Goal: Find specific page/section: Find specific page/section

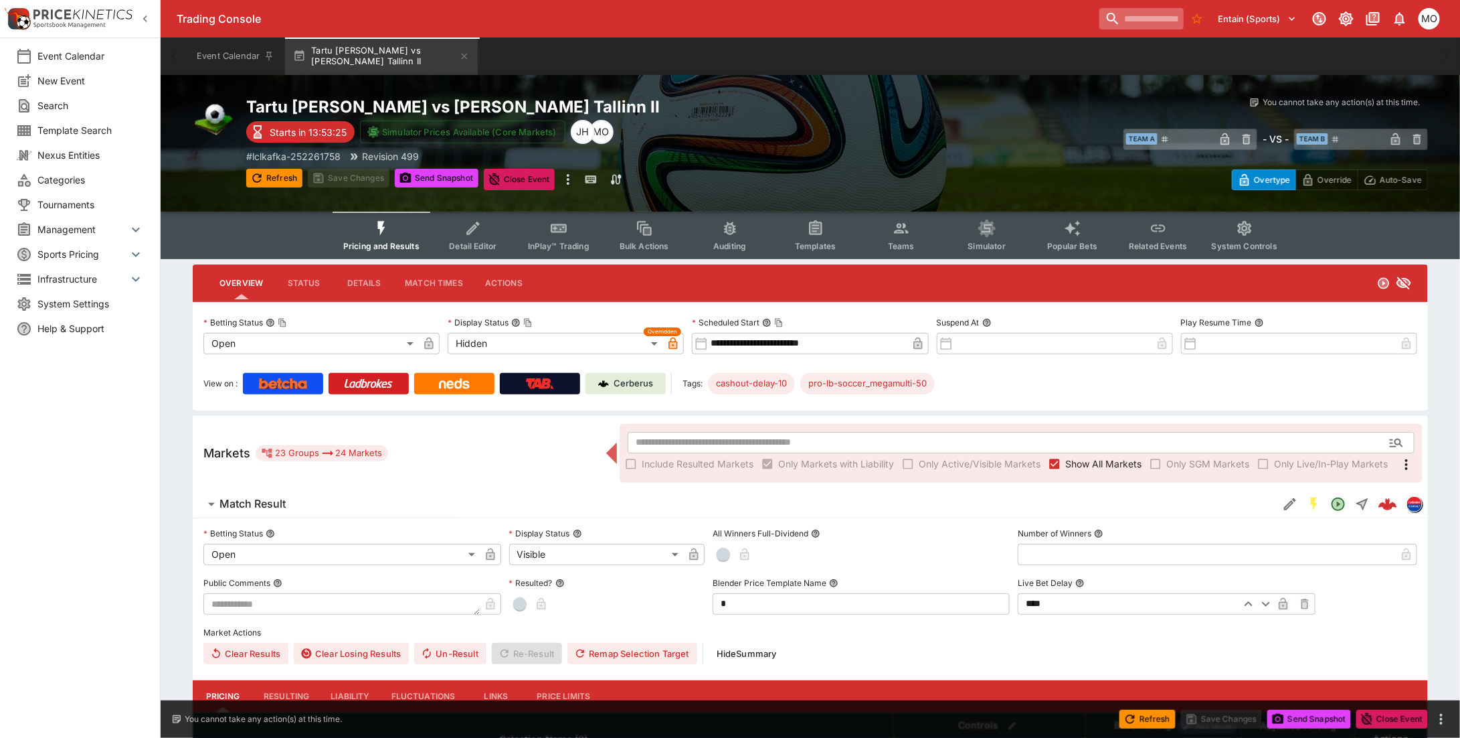
click at [1139, 11] on input "search" at bounding box center [1142, 18] width 84 height 21
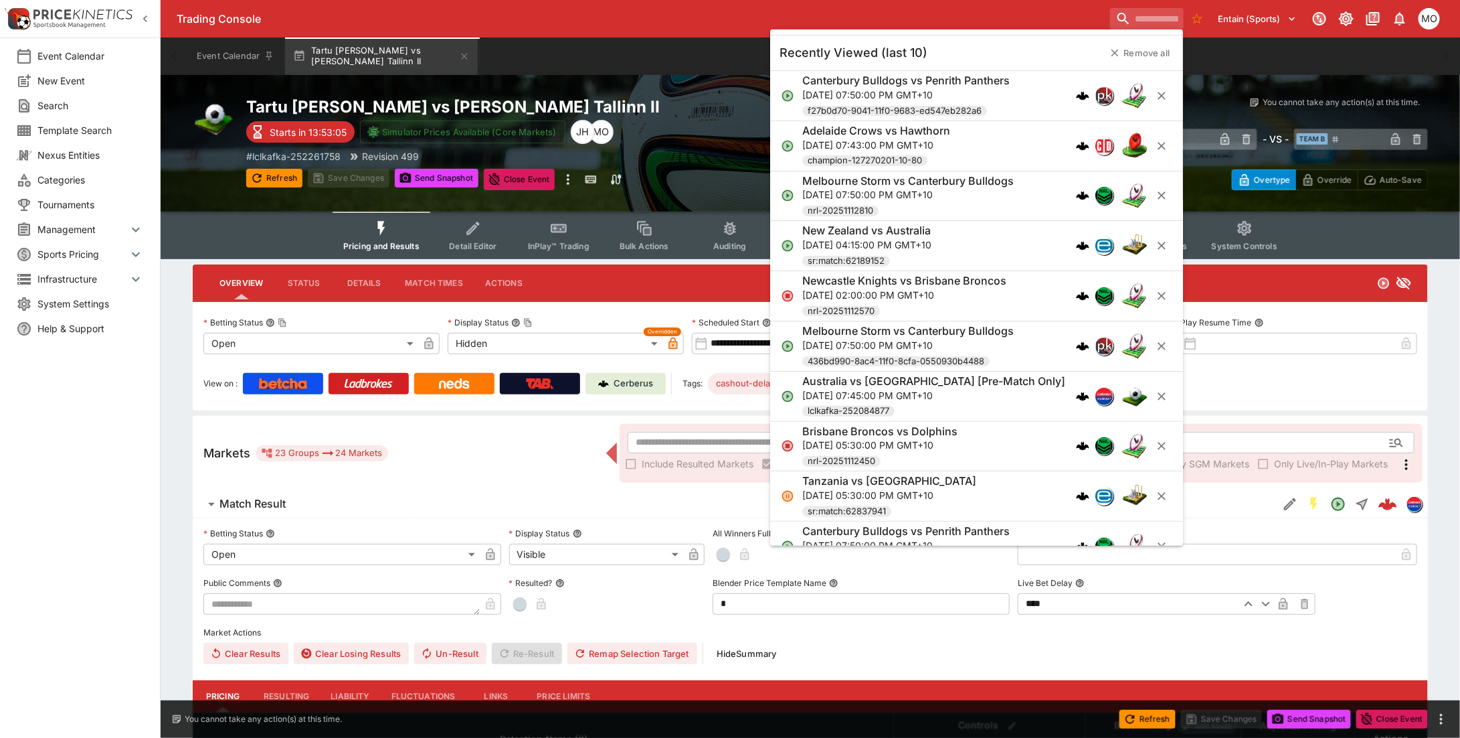
click at [924, 128] on h6 "Adelaide Crows vs Hawthorn" at bounding box center [877, 131] width 148 height 14
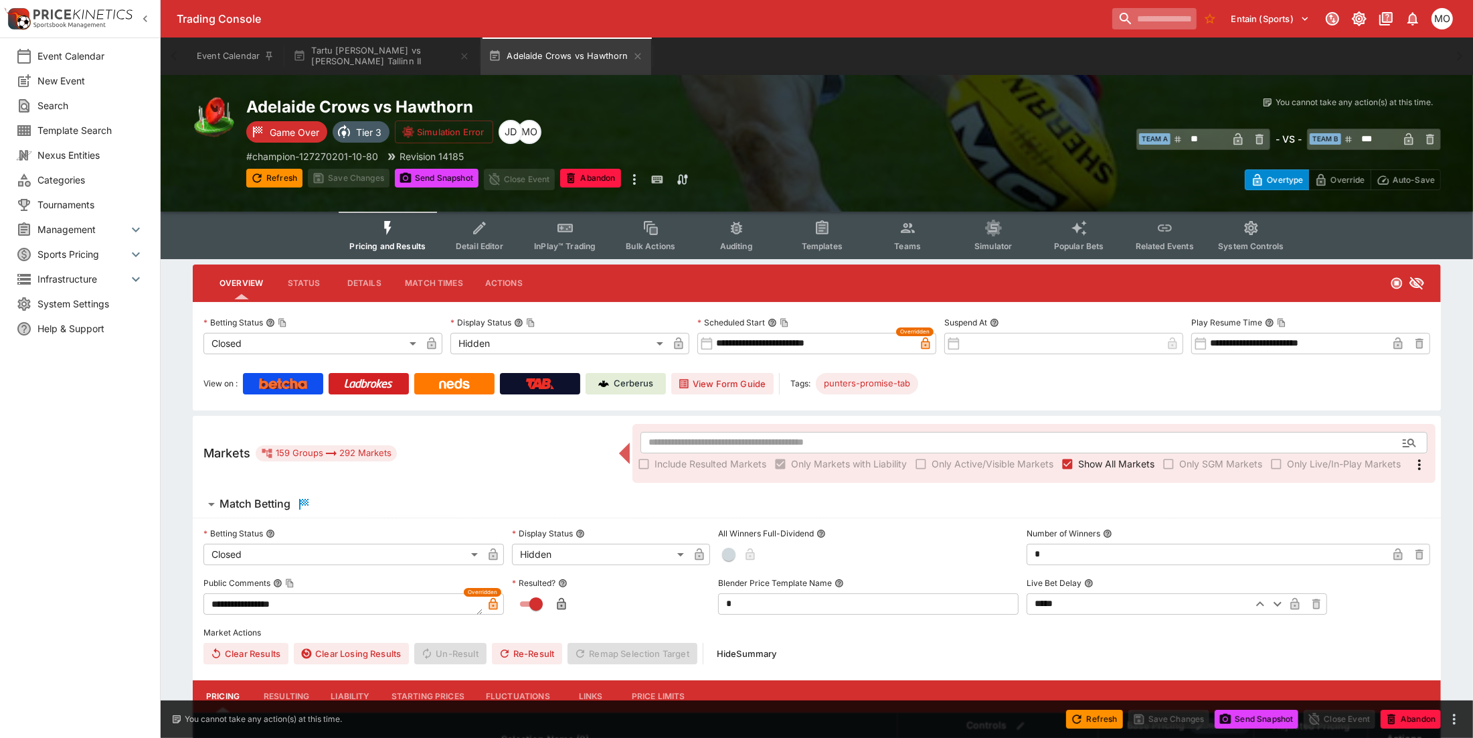
click at [1137, 12] on input "search" at bounding box center [1154, 18] width 84 height 21
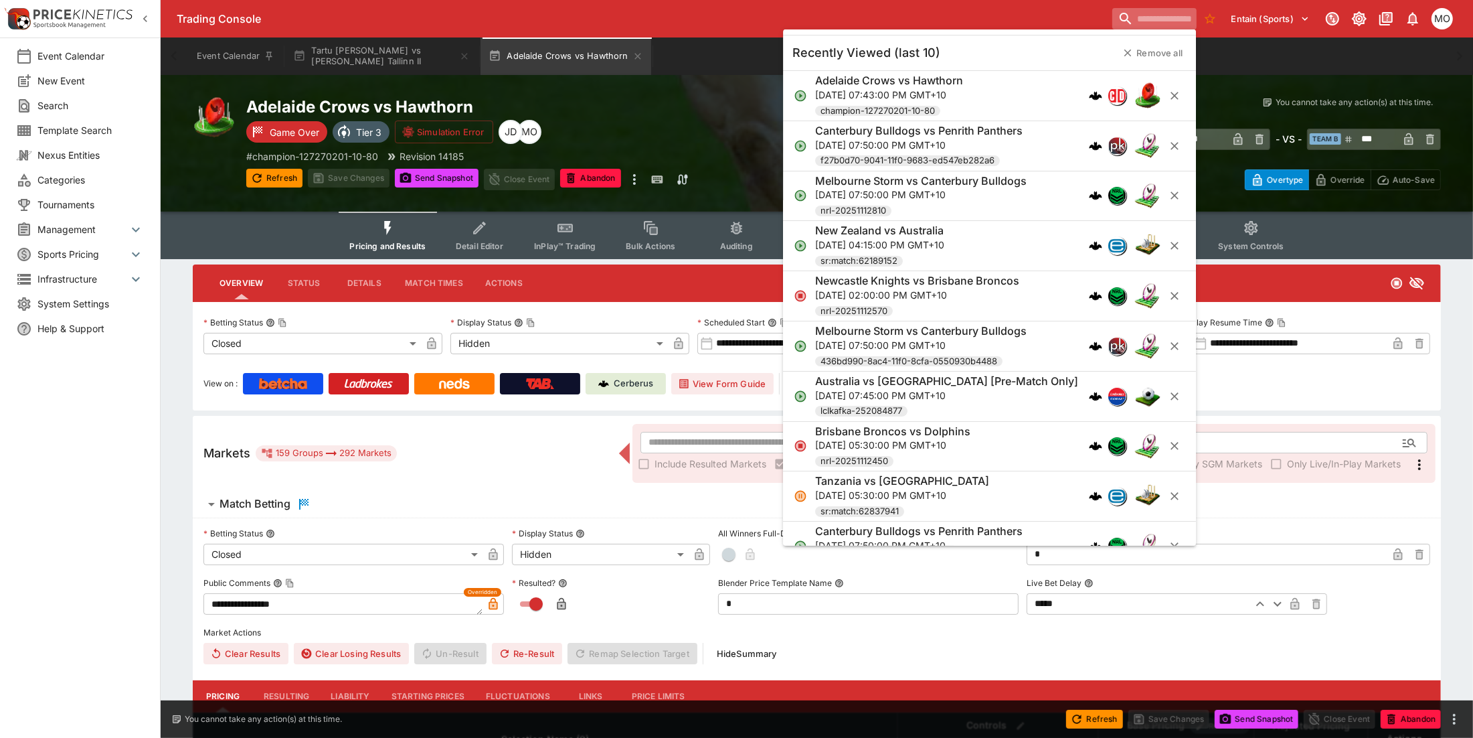
type input "**********"
type input "******"
type input "**********"
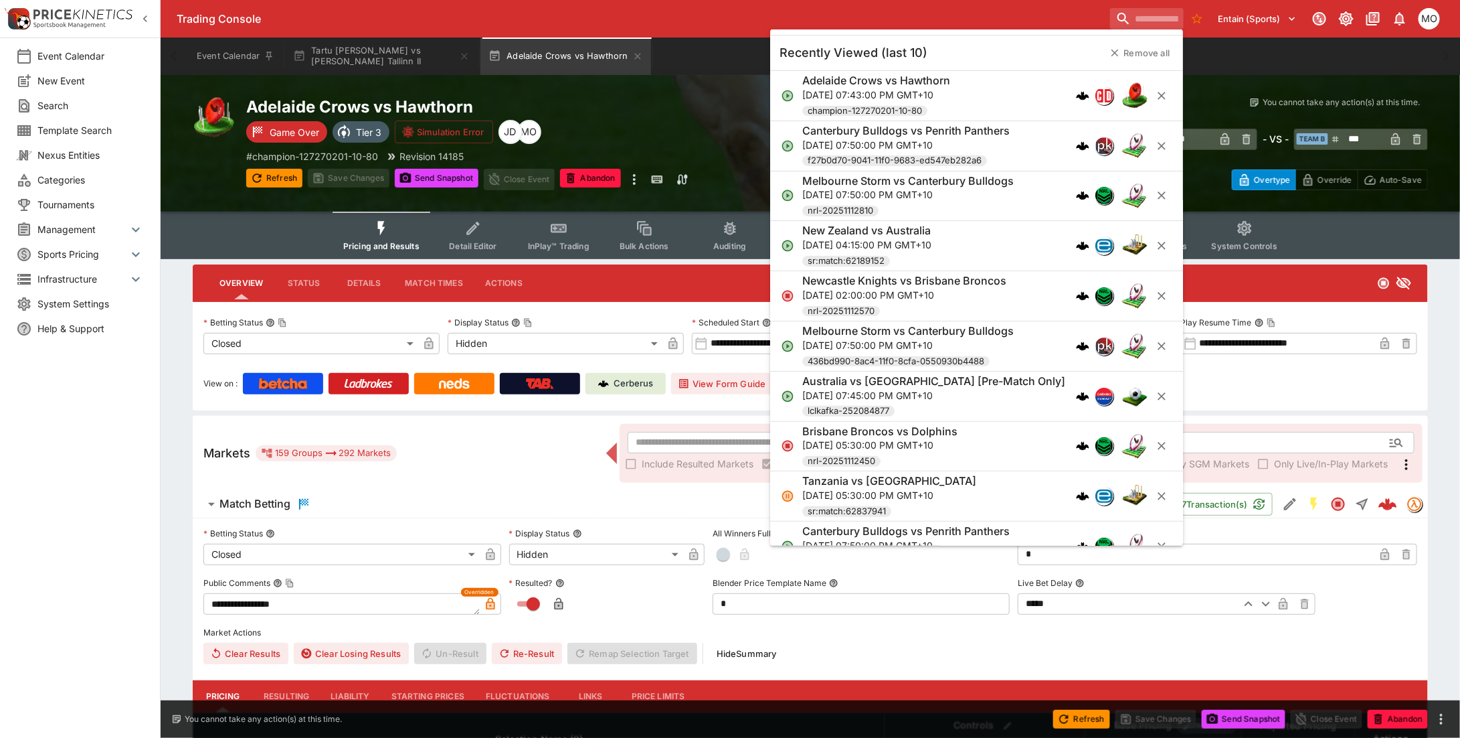
click at [902, 145] on p "[DATE] 07:50:00 PM GMT+10" at bounding box center [906, 144] width 207 height 14
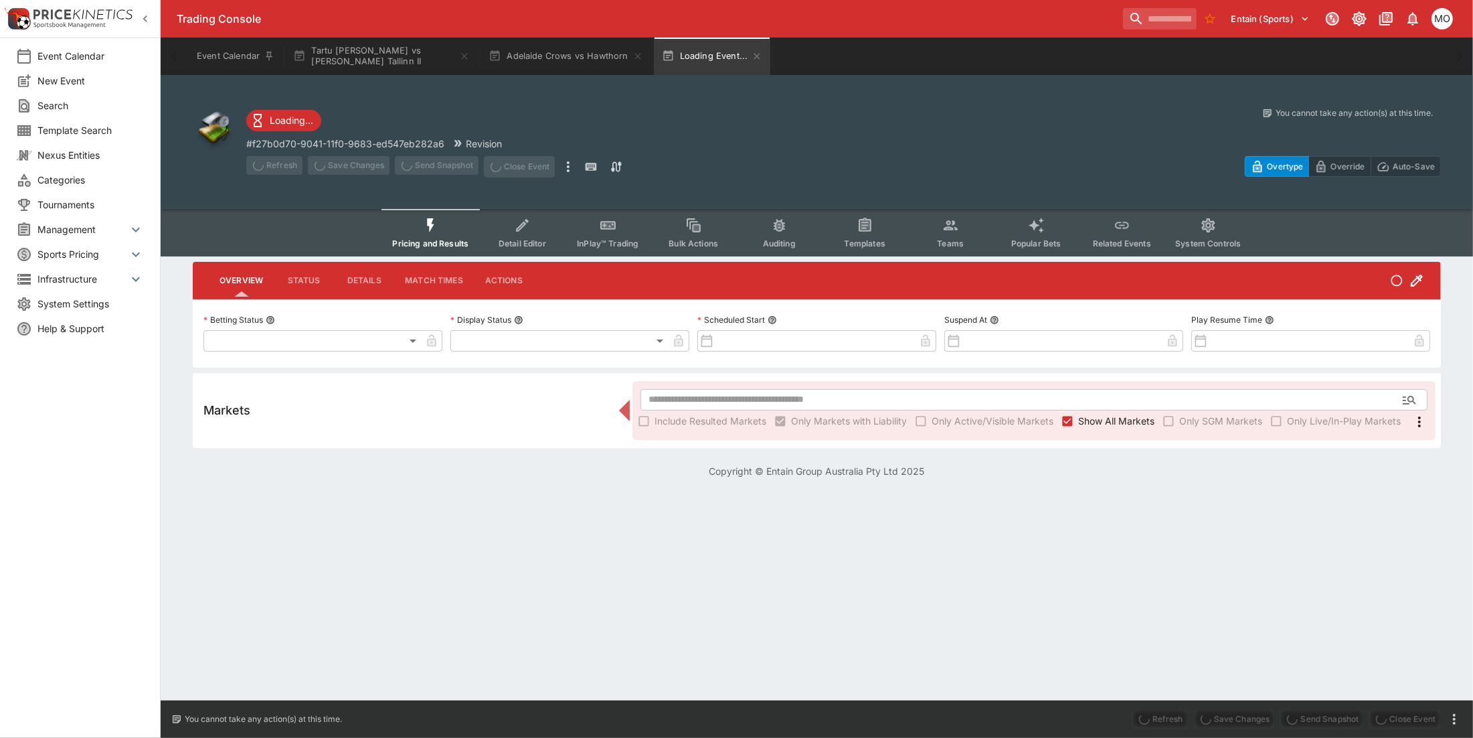
type input "**********"
type input "******"
type input "**********"
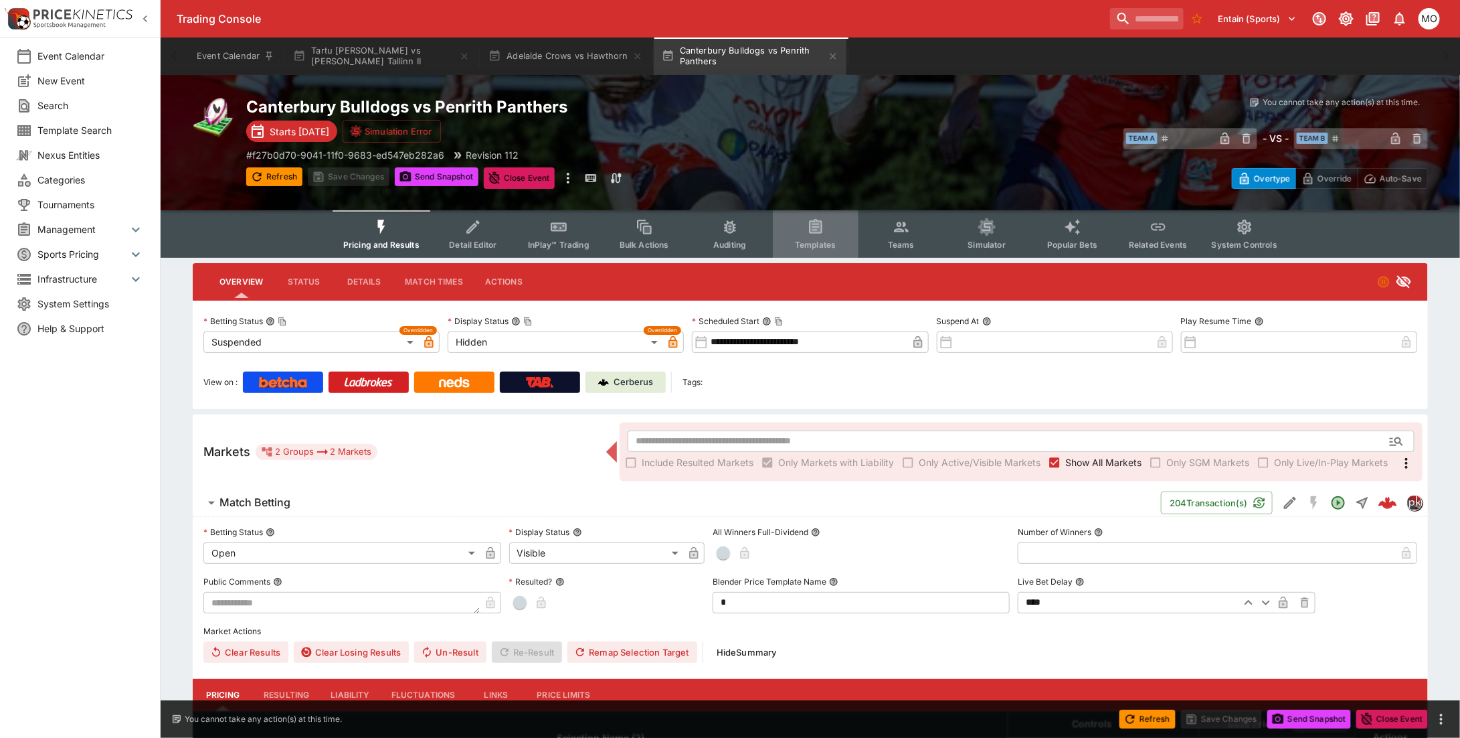
click at [811, 230] on icon "Event type filters" at bounding box center [815, 226] width 13 height 14
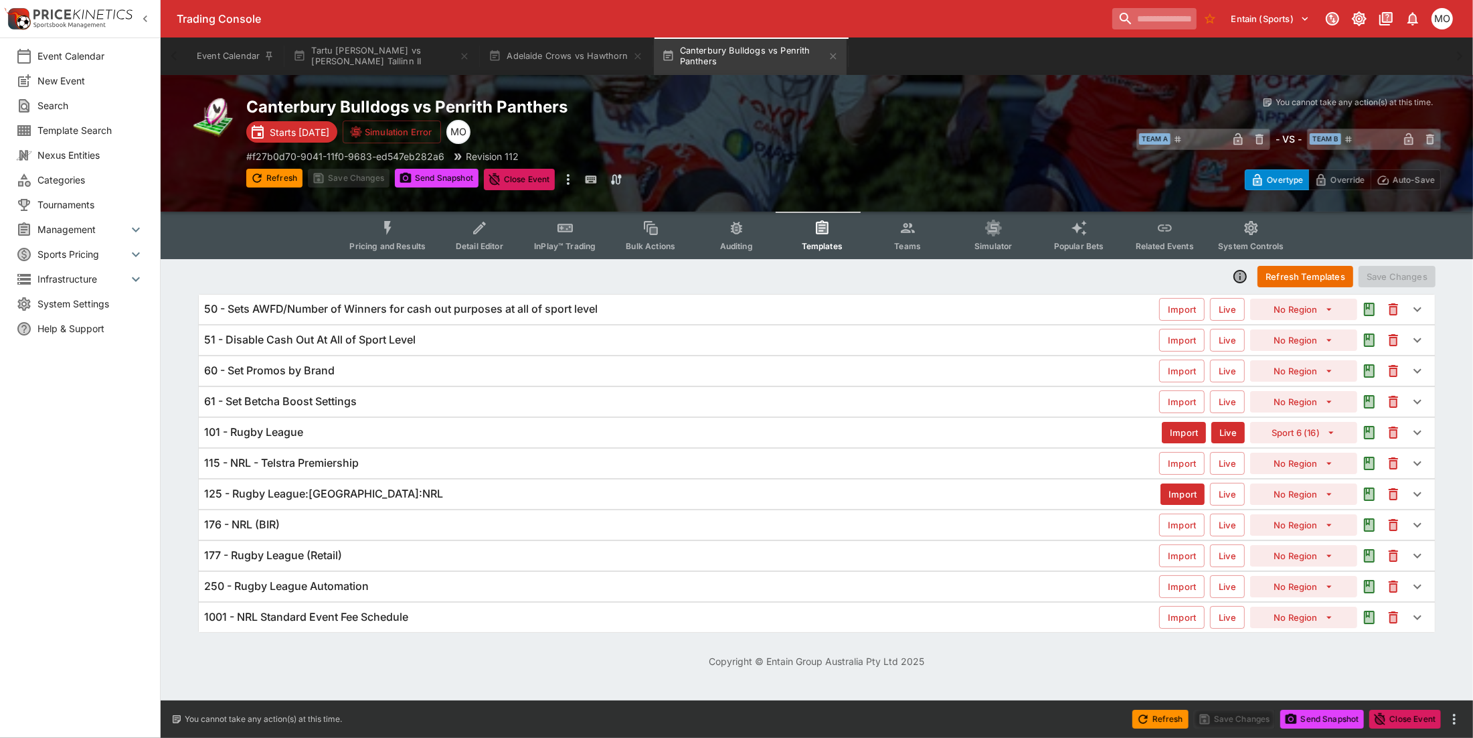
click at [1149, 14] on input "search" at bounding box center [1154, 18] width 84 height 21
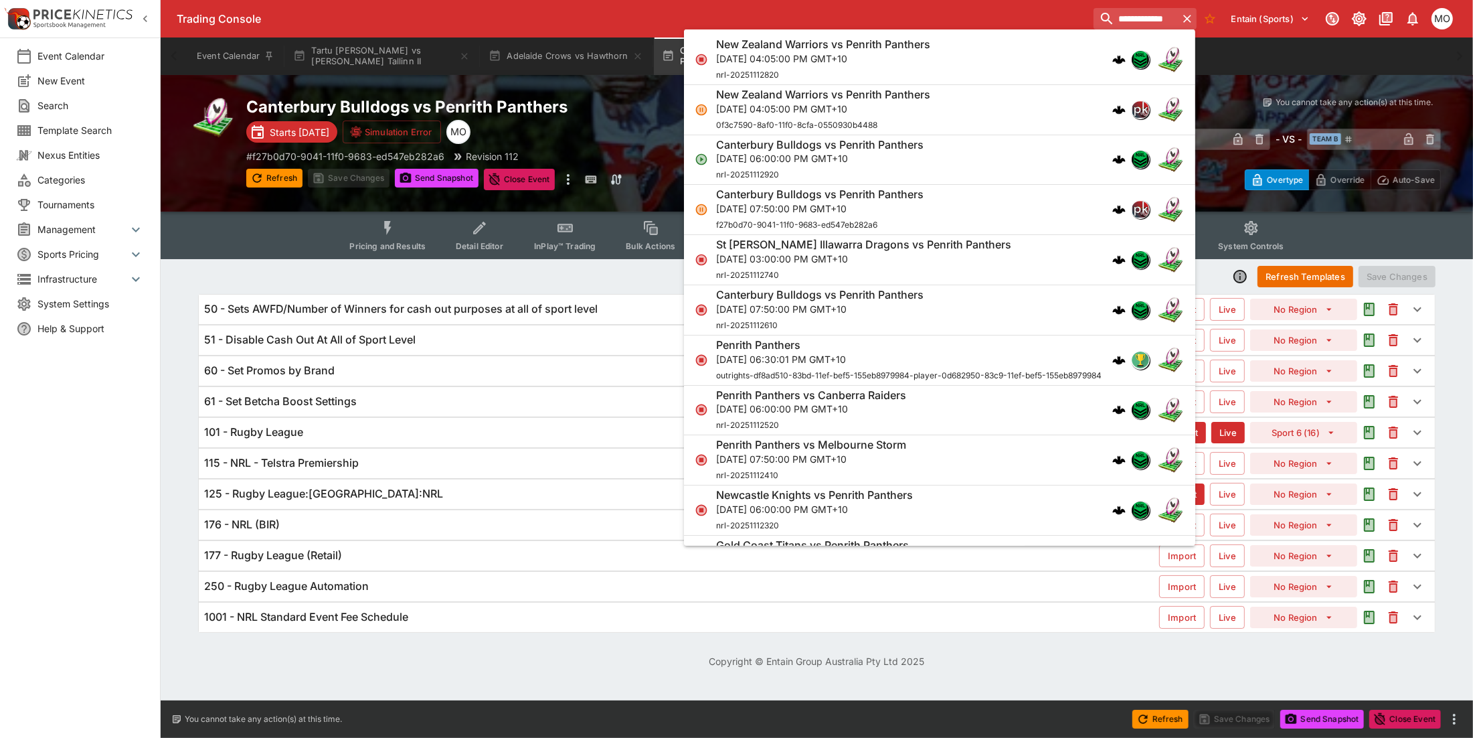
type input "**********"
click at [807, 58] on p "[DATE] 04:05:00 PM GMT+10" at bounding box center [823, 59] width 214 height 14
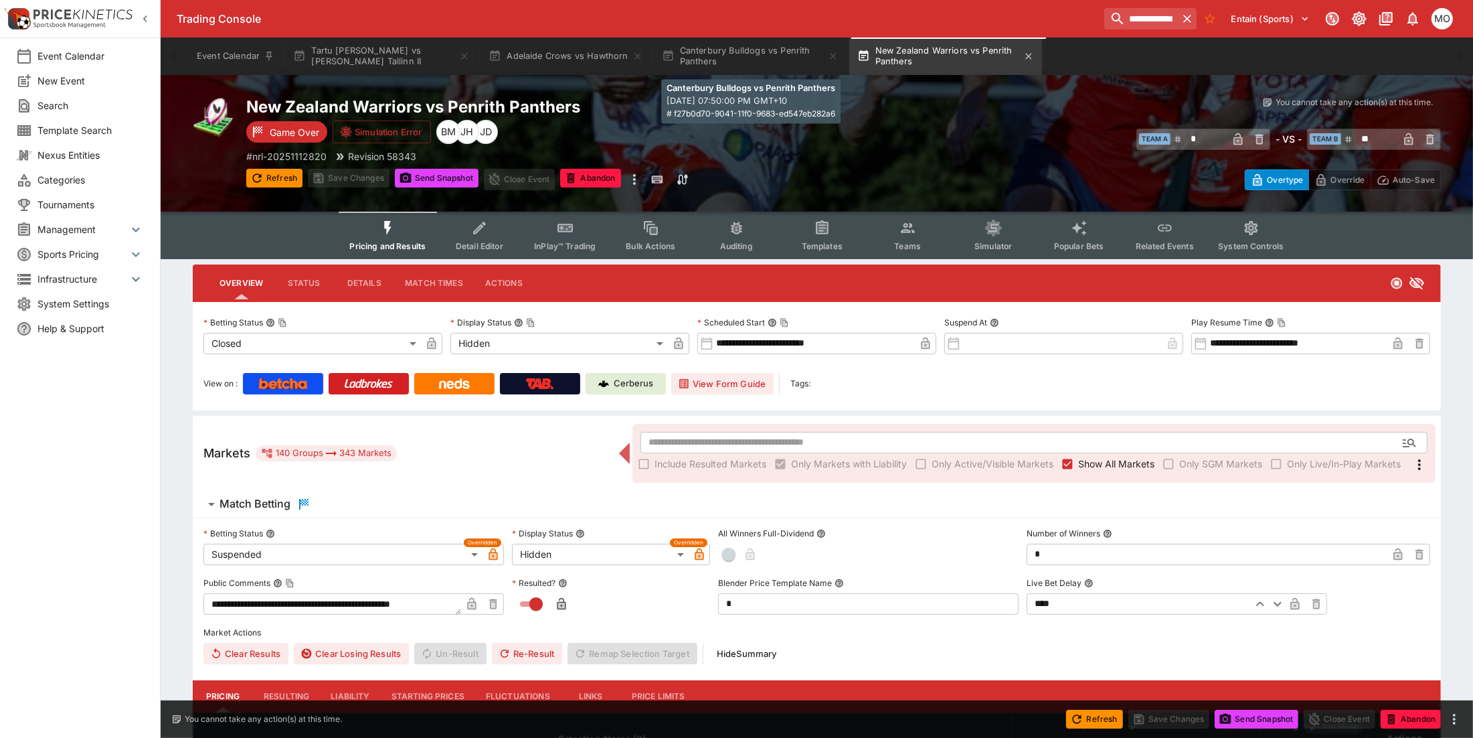
type input "**********"
type input "******"
type input "**********"
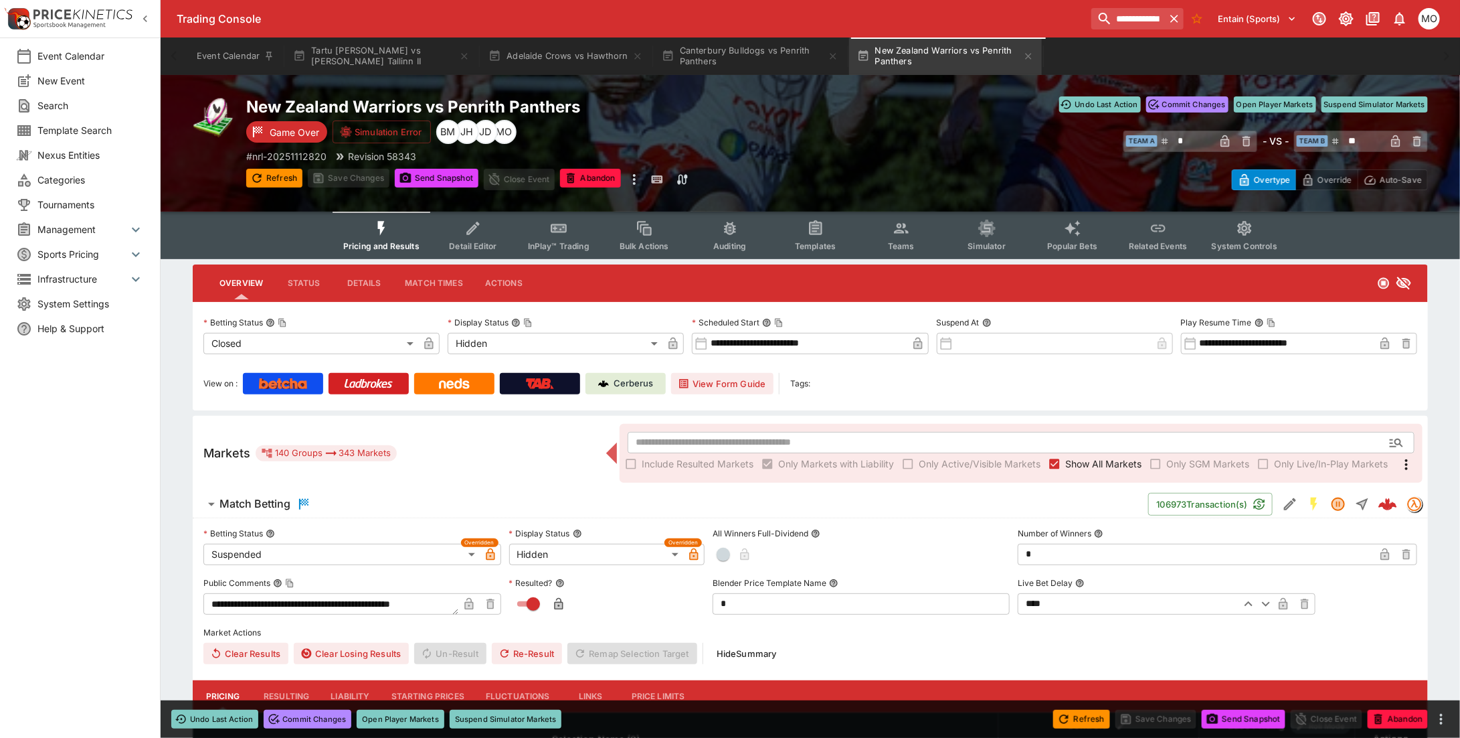
click at [811, 238] on button "Templates" at bounding box center [816, 236] width 86 height 48
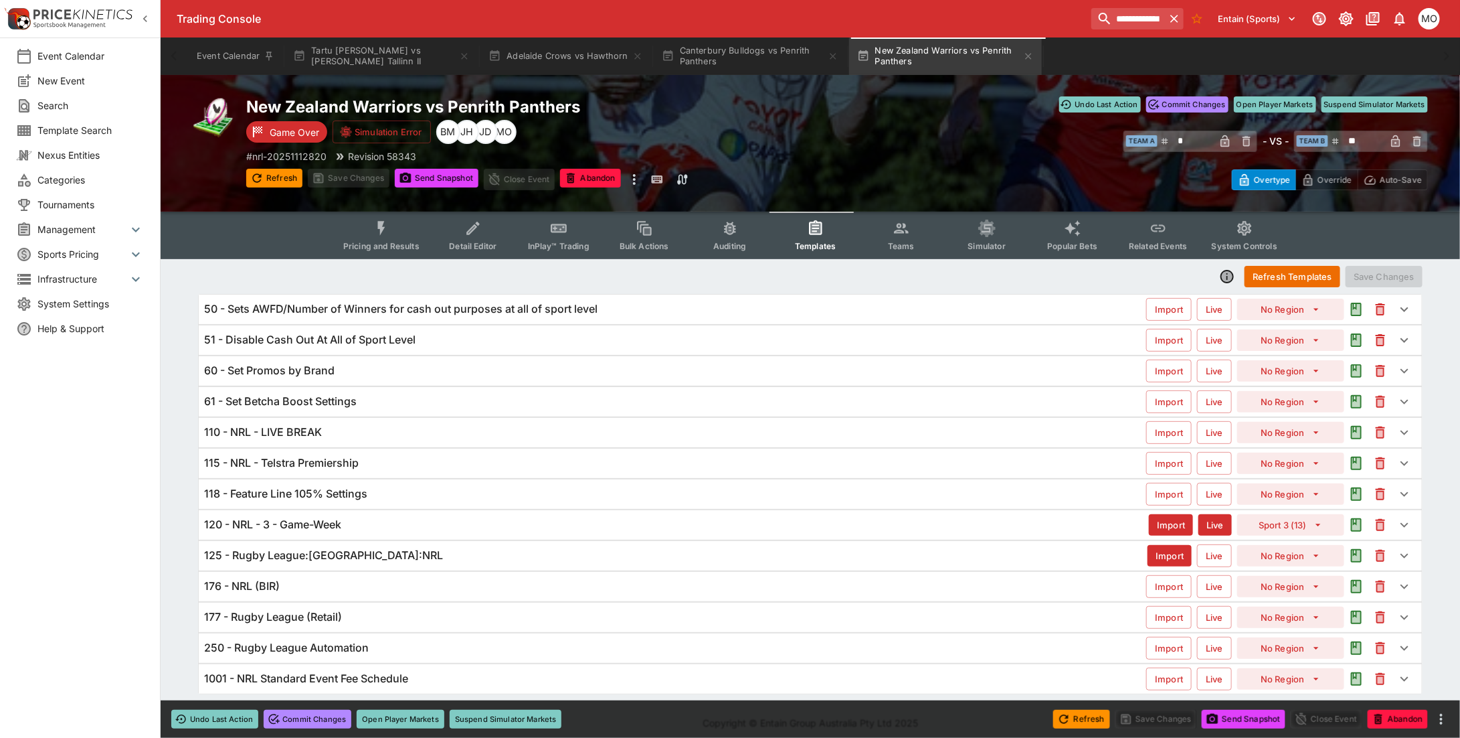
click at [373, 496] on div "118 - Feature Line 105% Settings" at bounding box center [675, 494] width 942 height 14
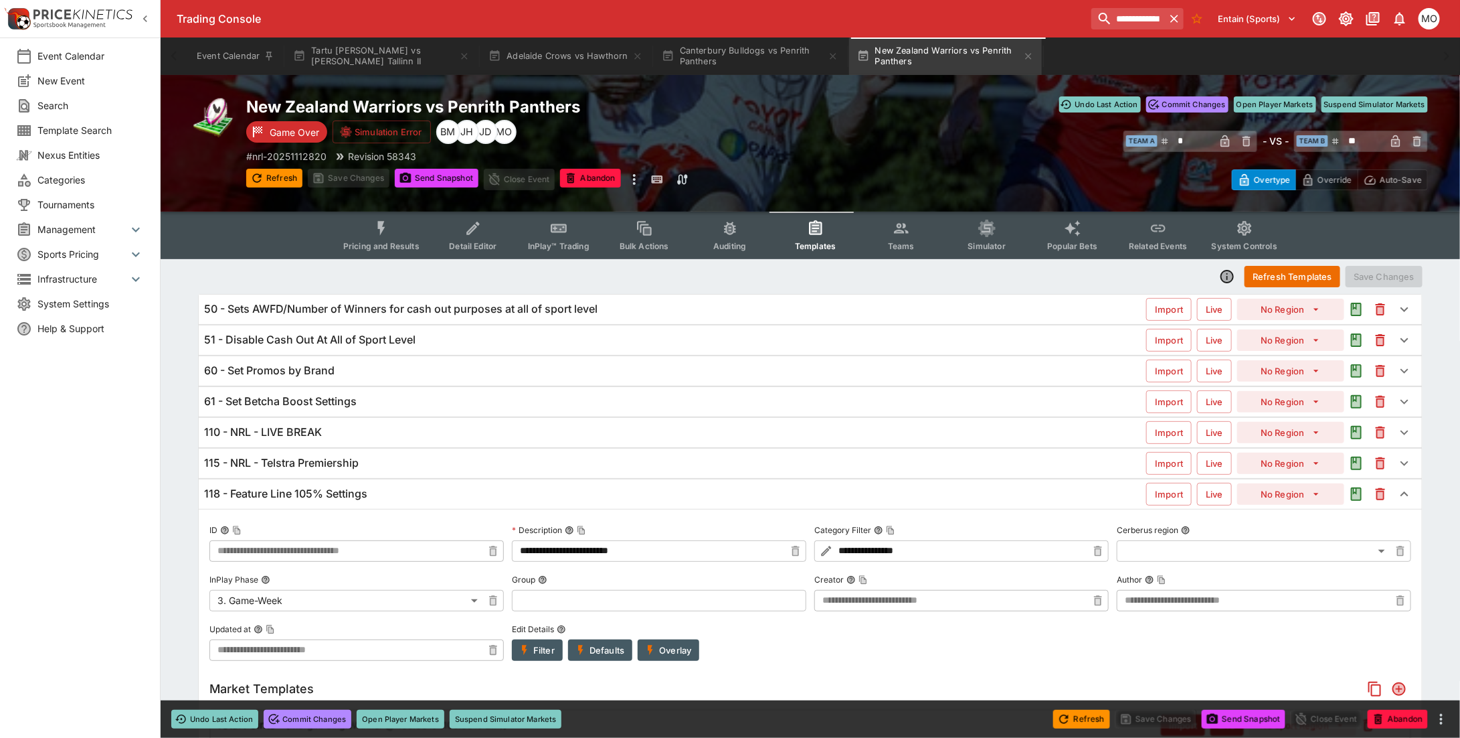
type input "**********"
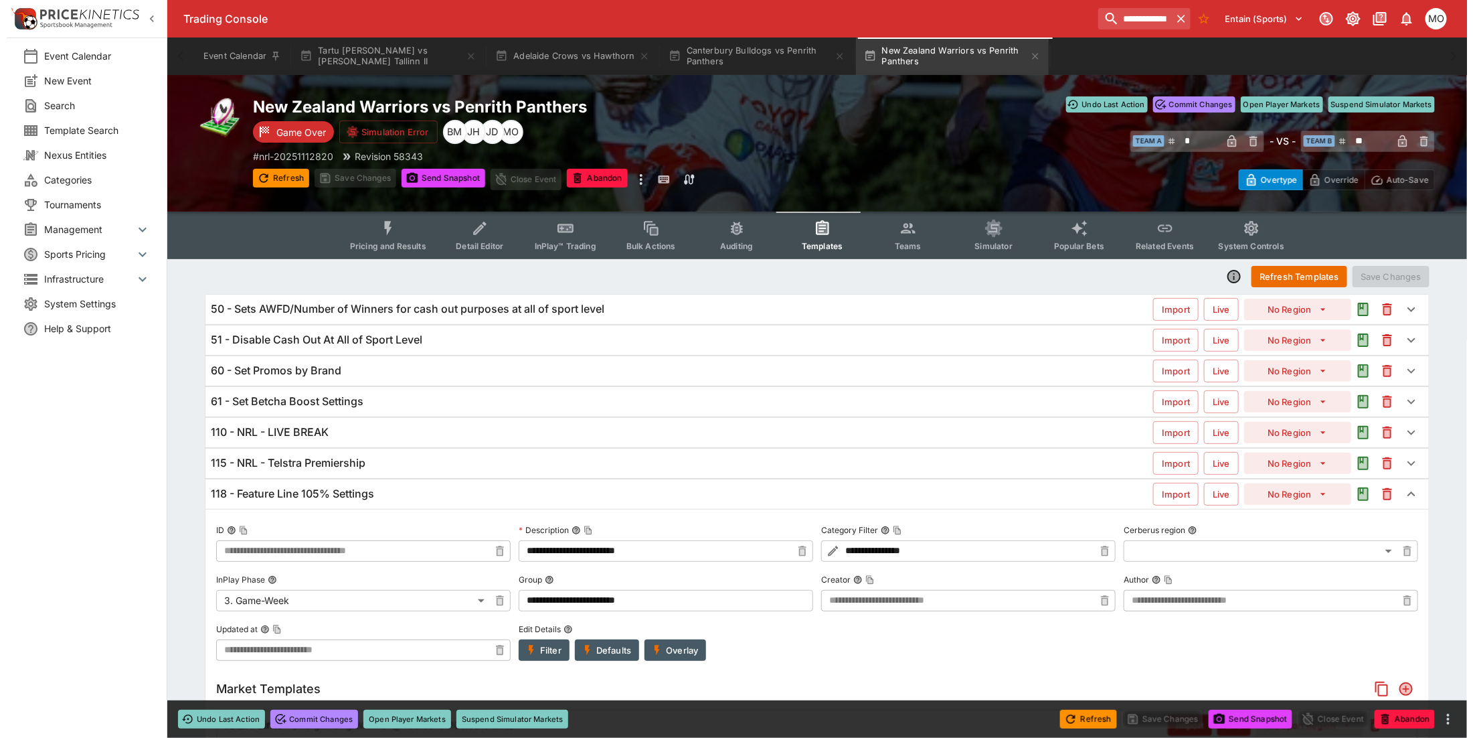
scroll to position [167, 0]
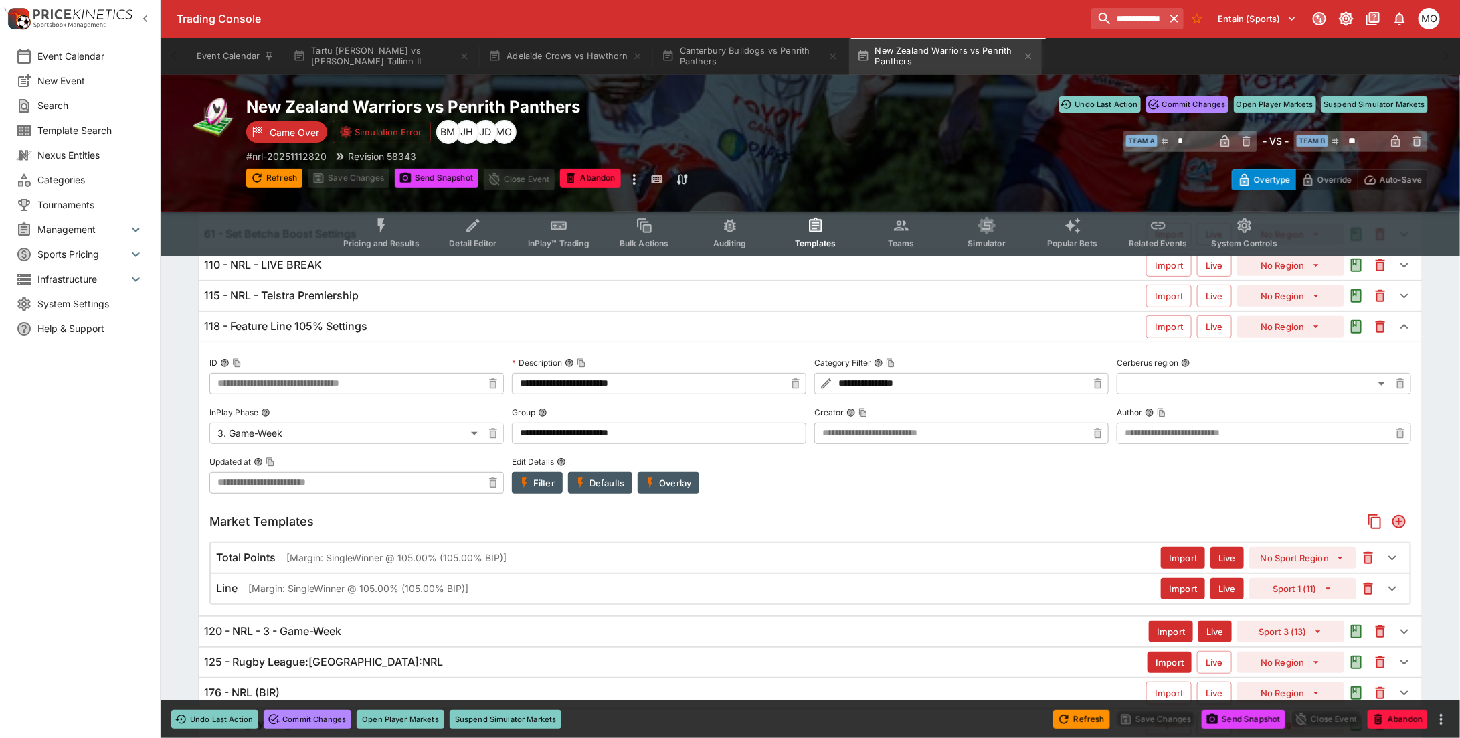
click at [666, 479] on button "Overlay" at bounding box center [669, 482] width 62 height 21
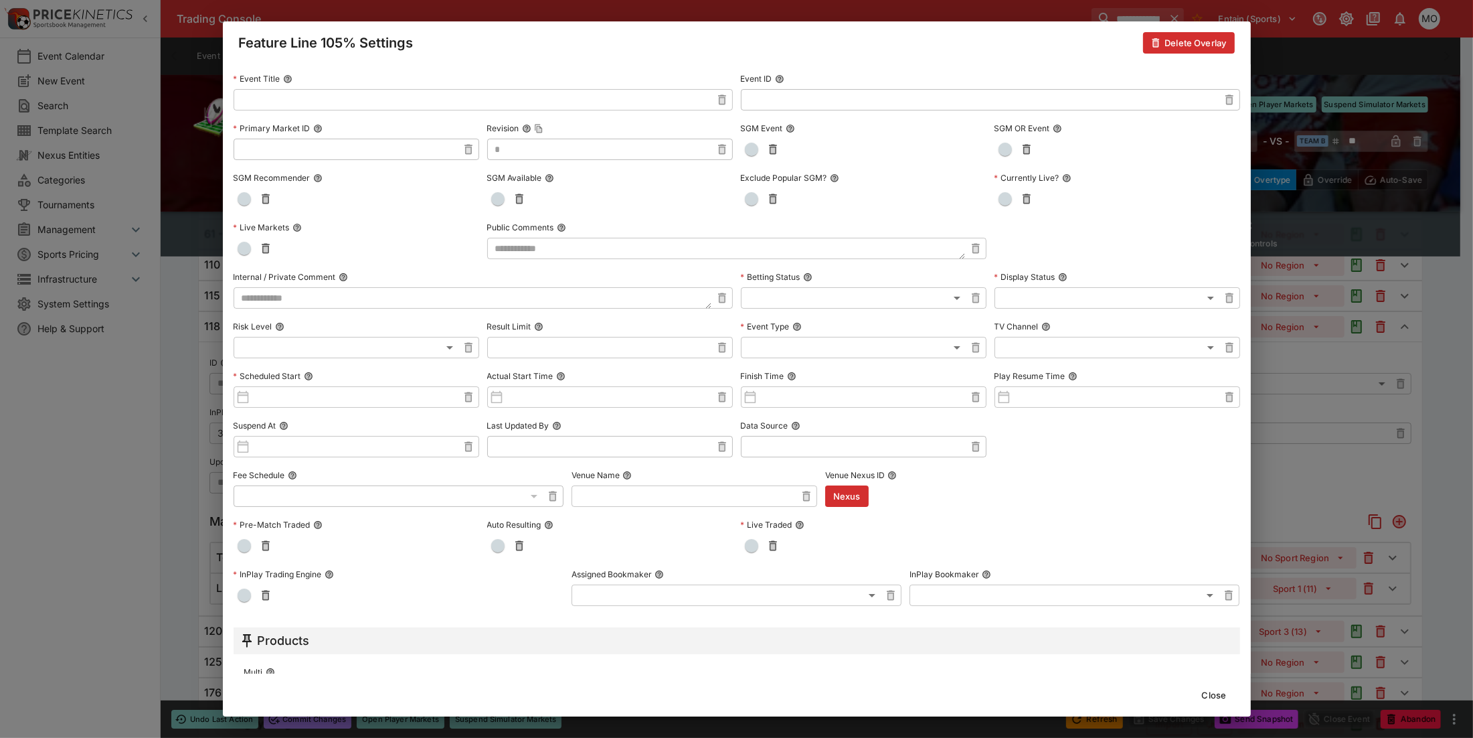
scroll to position [0, 0]
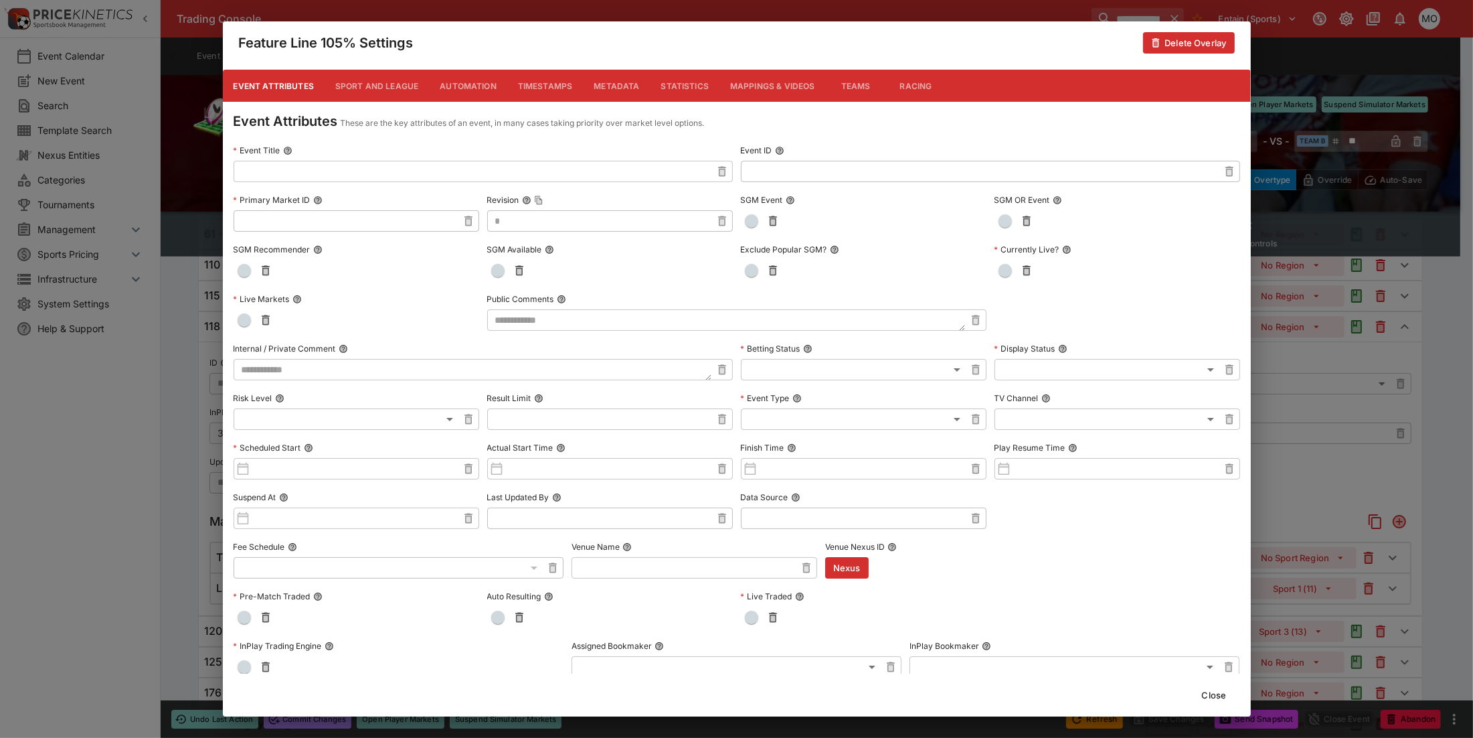
click at [1220, 697] on button "Close" at bounding box center [1214, 694] width 41 height 21
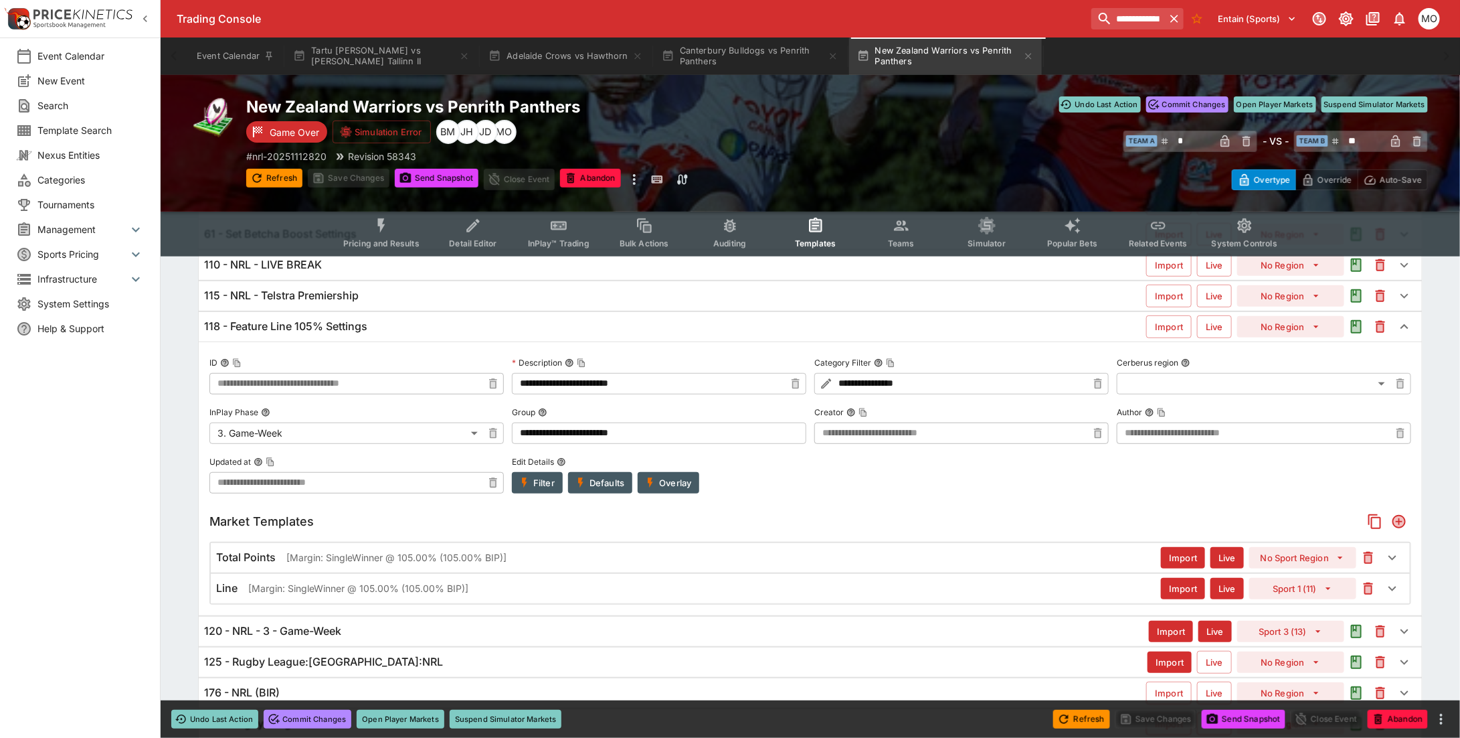
click at [539, 481] on button "Filter" at bounding box center [537, 482] width 51 height 21
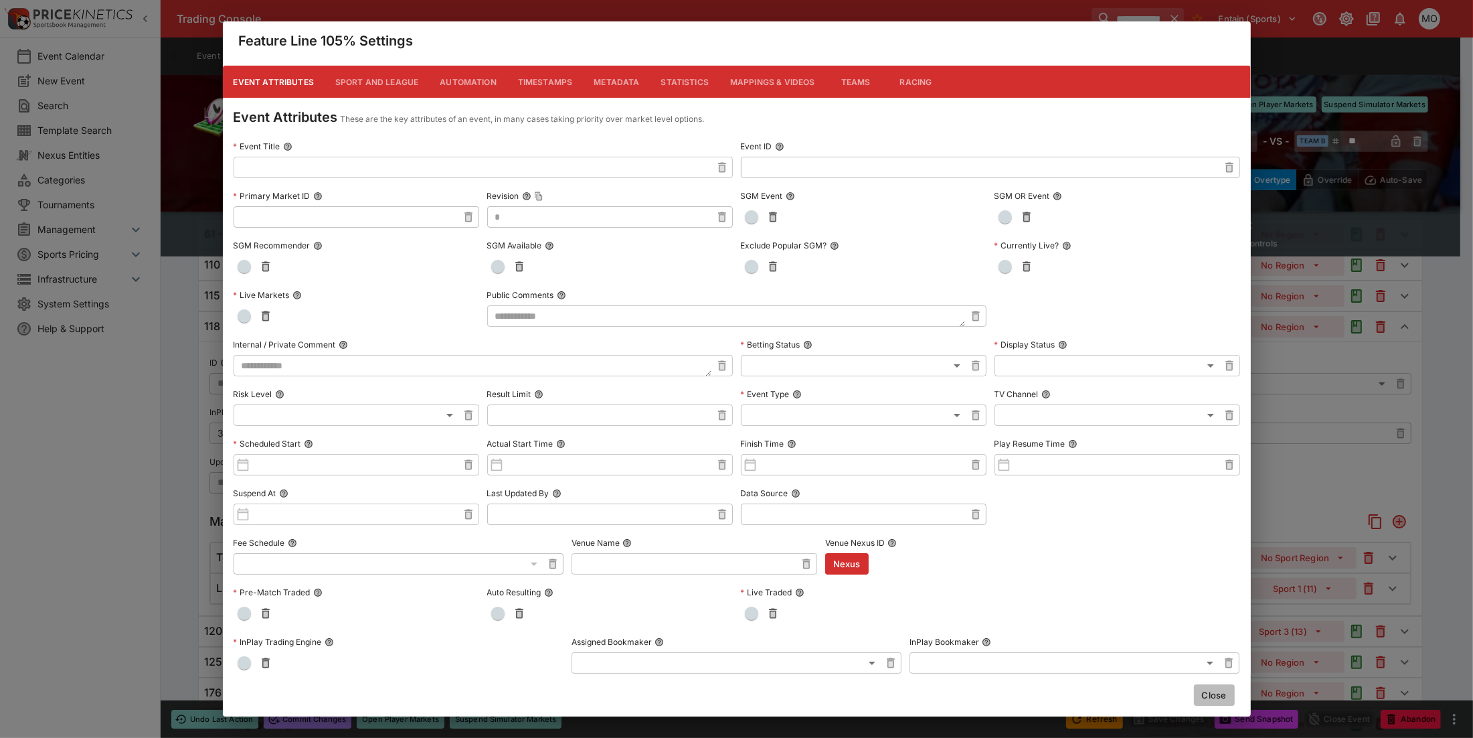
click at [1220, 697] on button "Close" at bounding box center [1214, 694] width 41 height 21
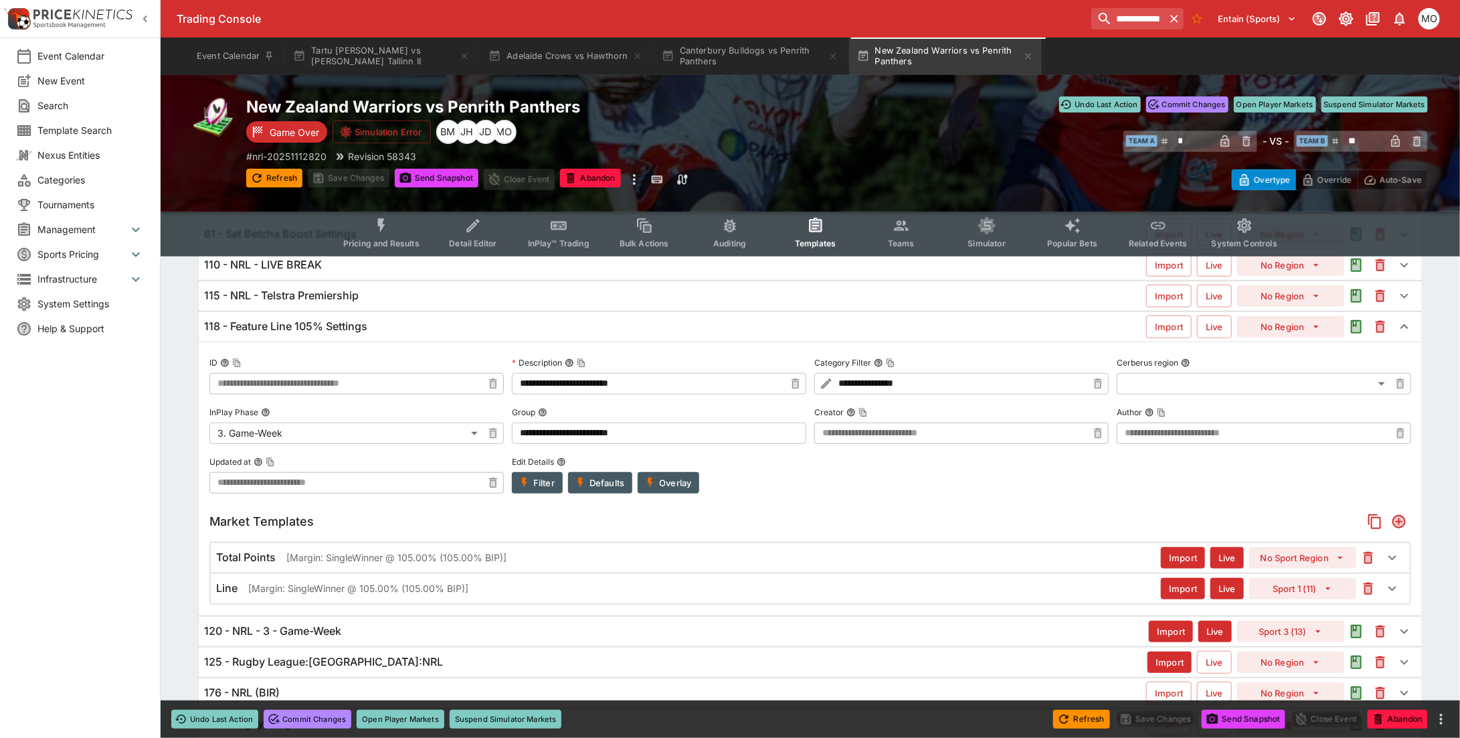
click at [666, 594] on div "Line [Margin: SingleWinner @ 105.00% (105.00% BIP)]" at bounding box center [688, 588] width 945 height 14
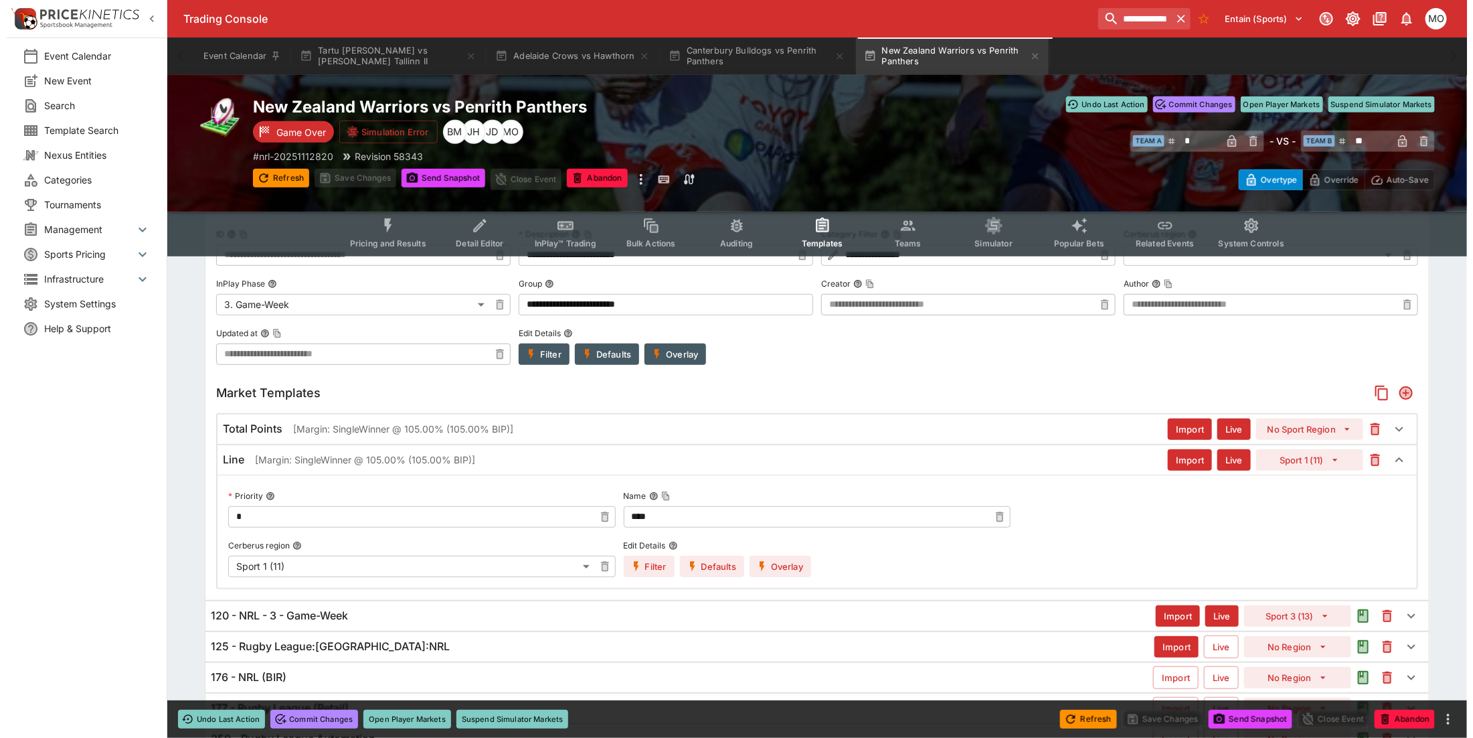
scroll to position [335, 0]
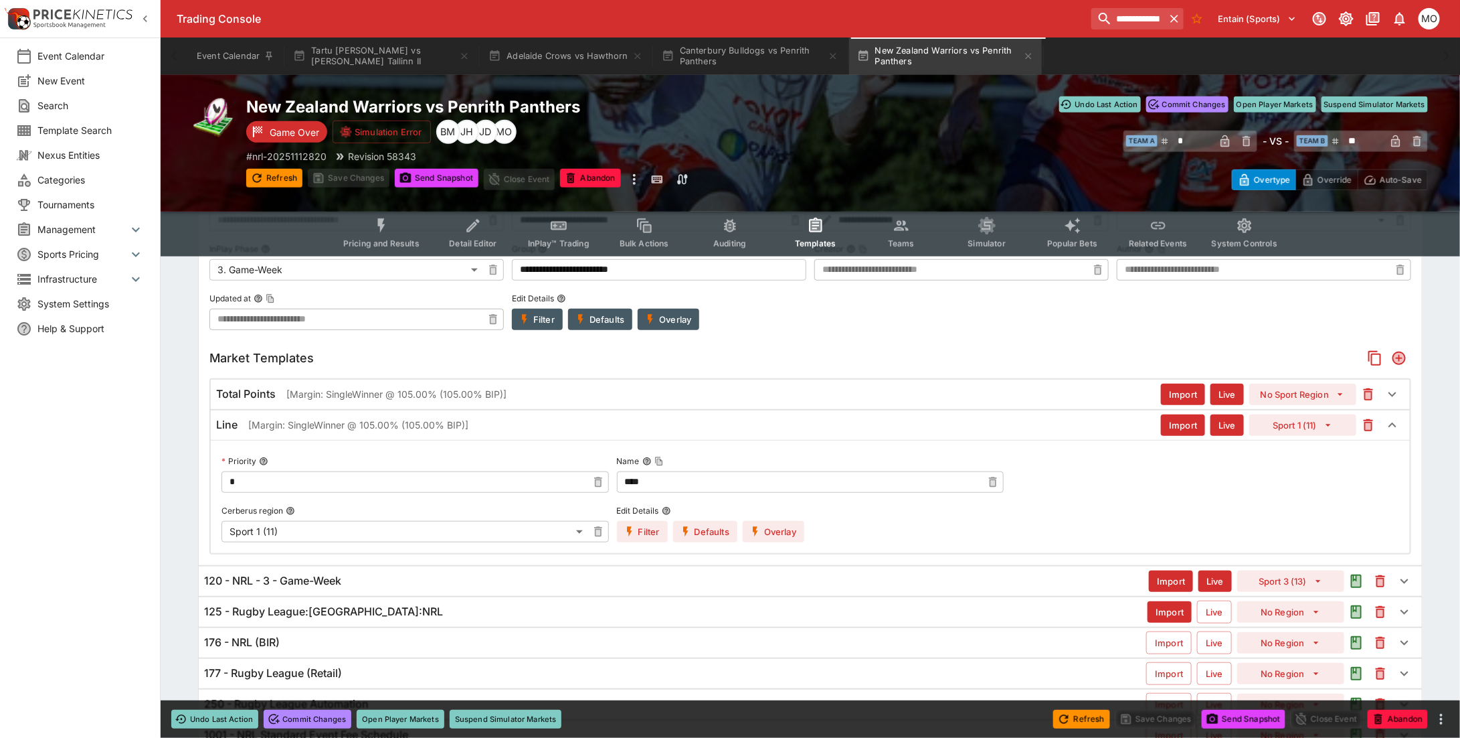
click at [767, 536] on button "Overlay" at bounding box center [774, 531] width 62 height 21
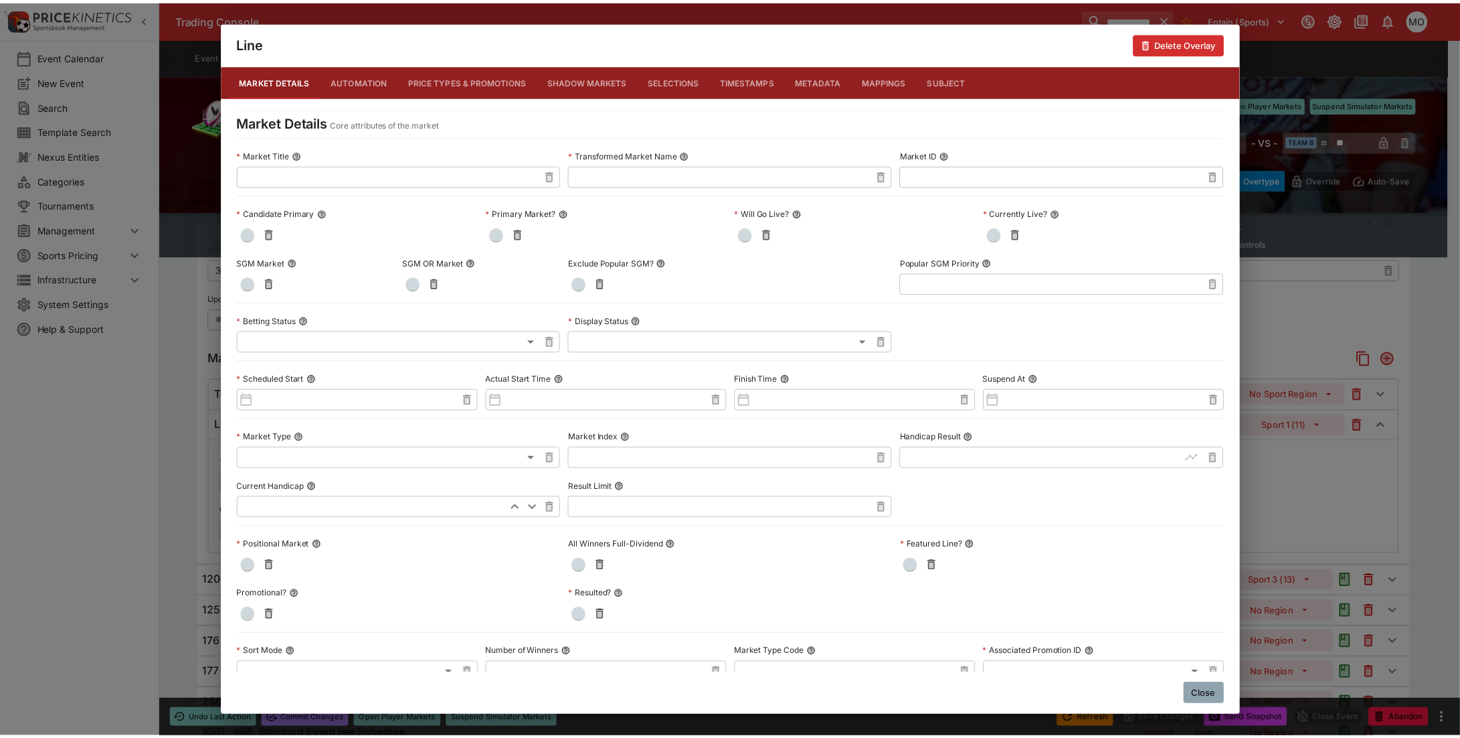
scroll to position [481, 0]
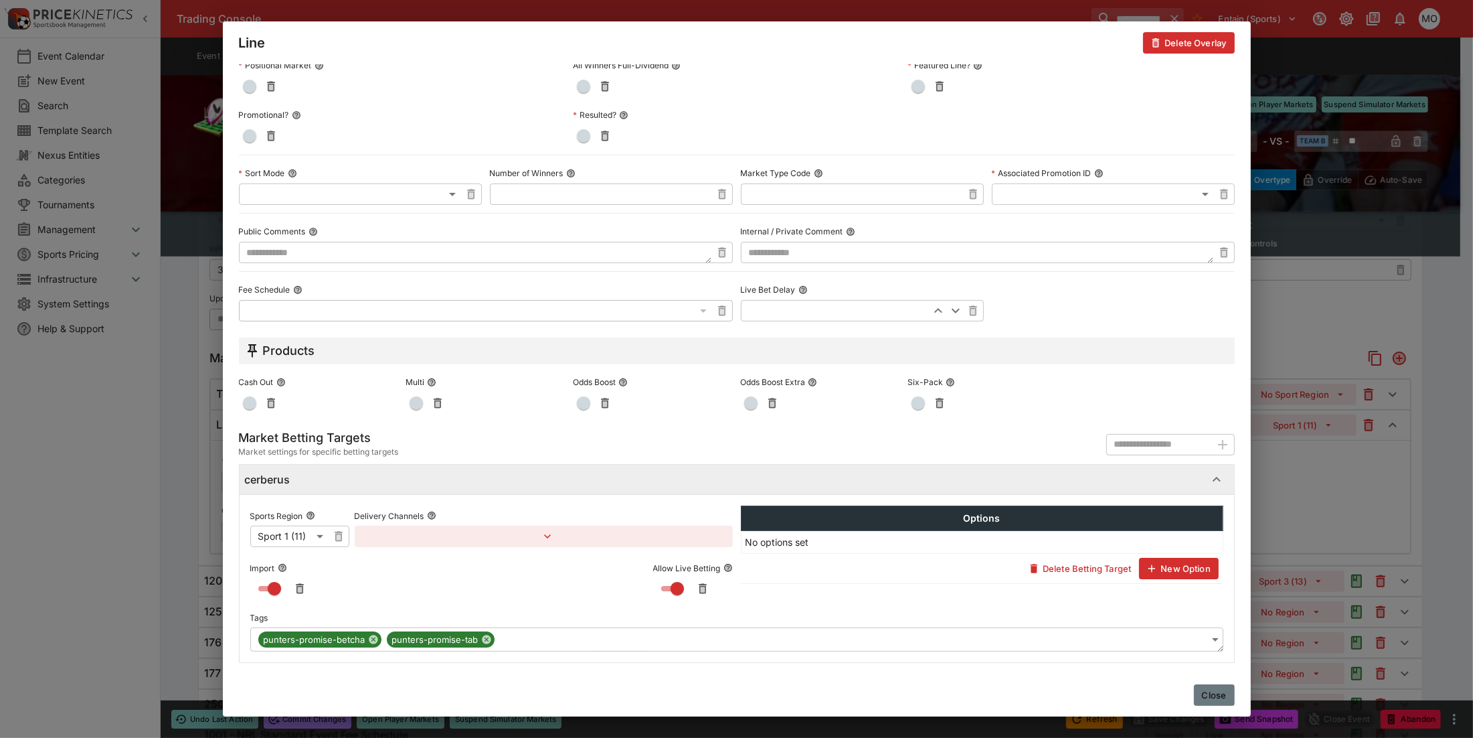
click at [1215, 689] on button "Close" at bounding box center [1214, 694] width 41 height 21
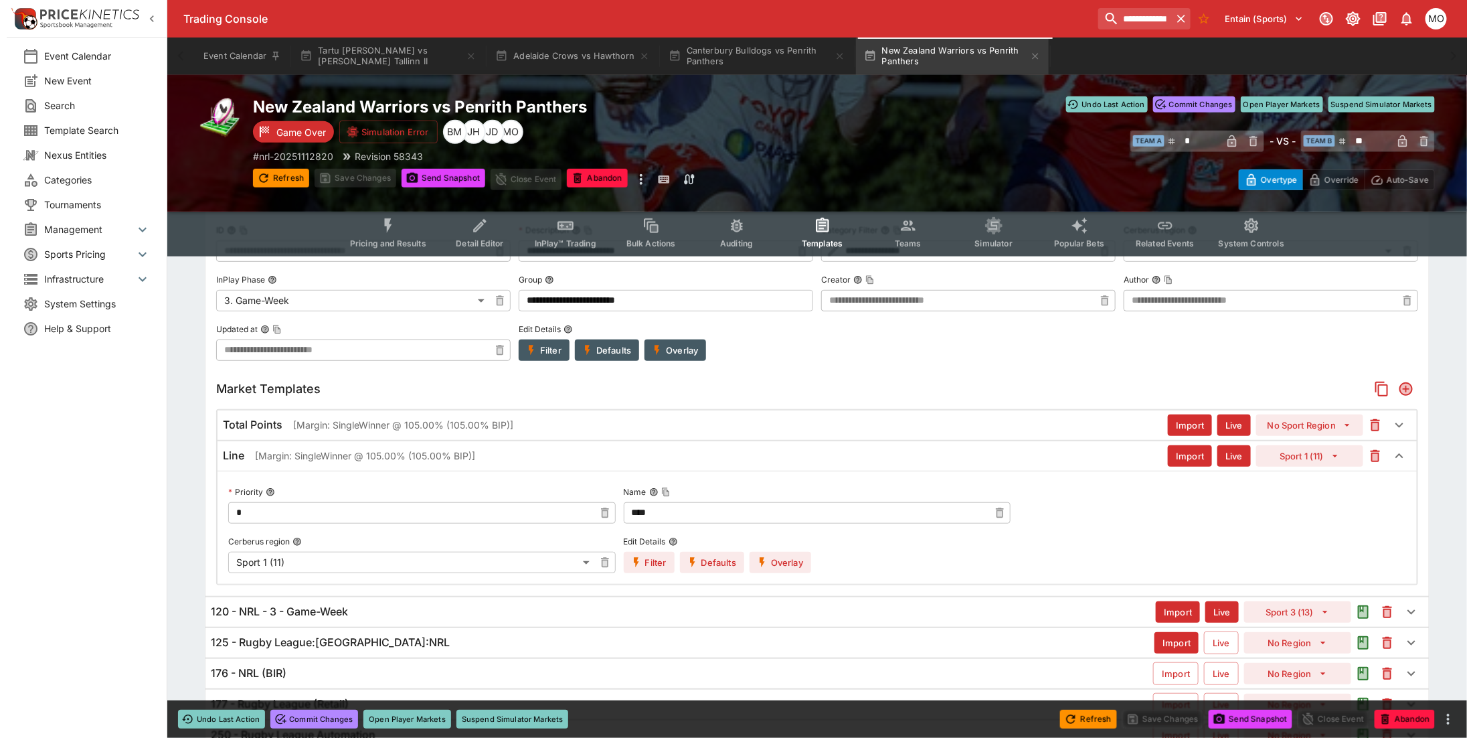
scroll to position [402, 0]
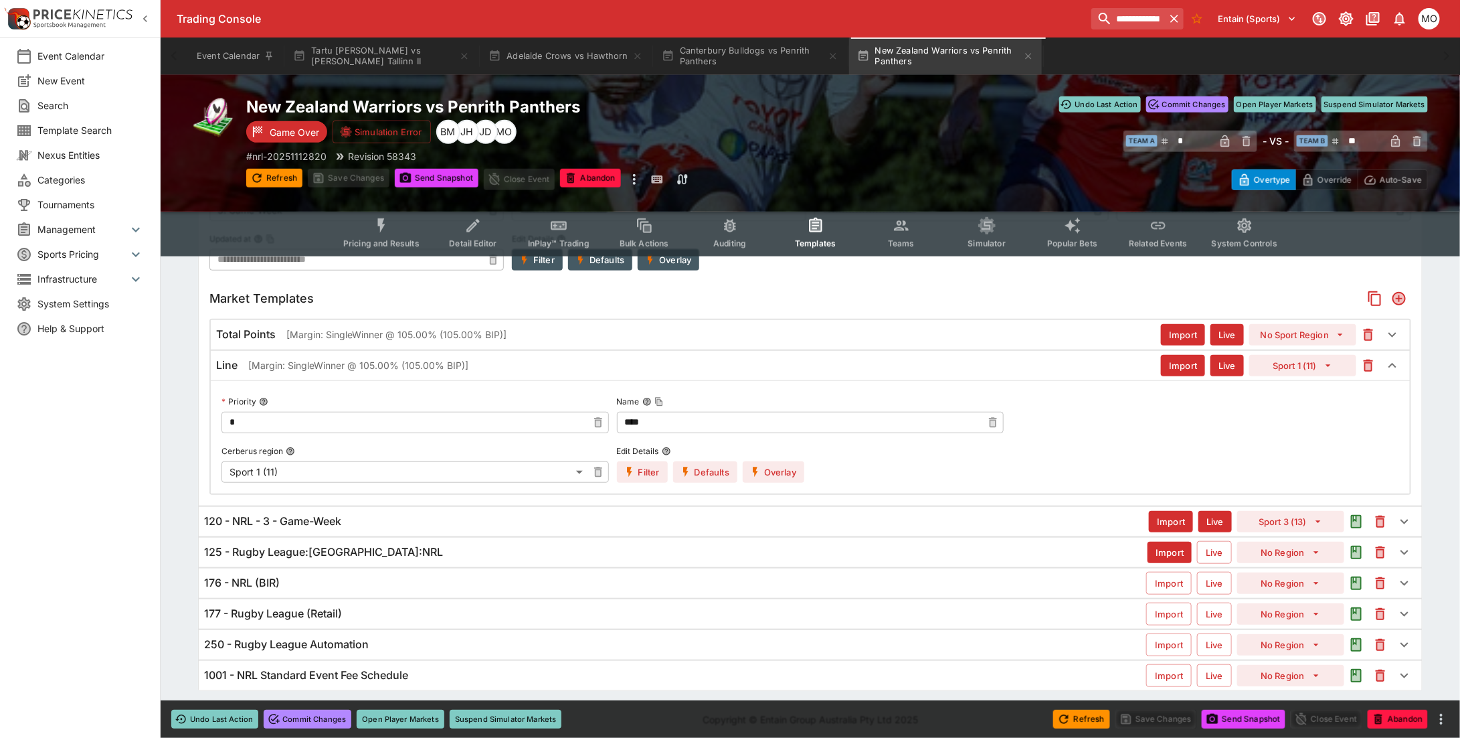
click at [767, 476] on button "Overlay" at bounding box center [774, 471] width 62 height 21
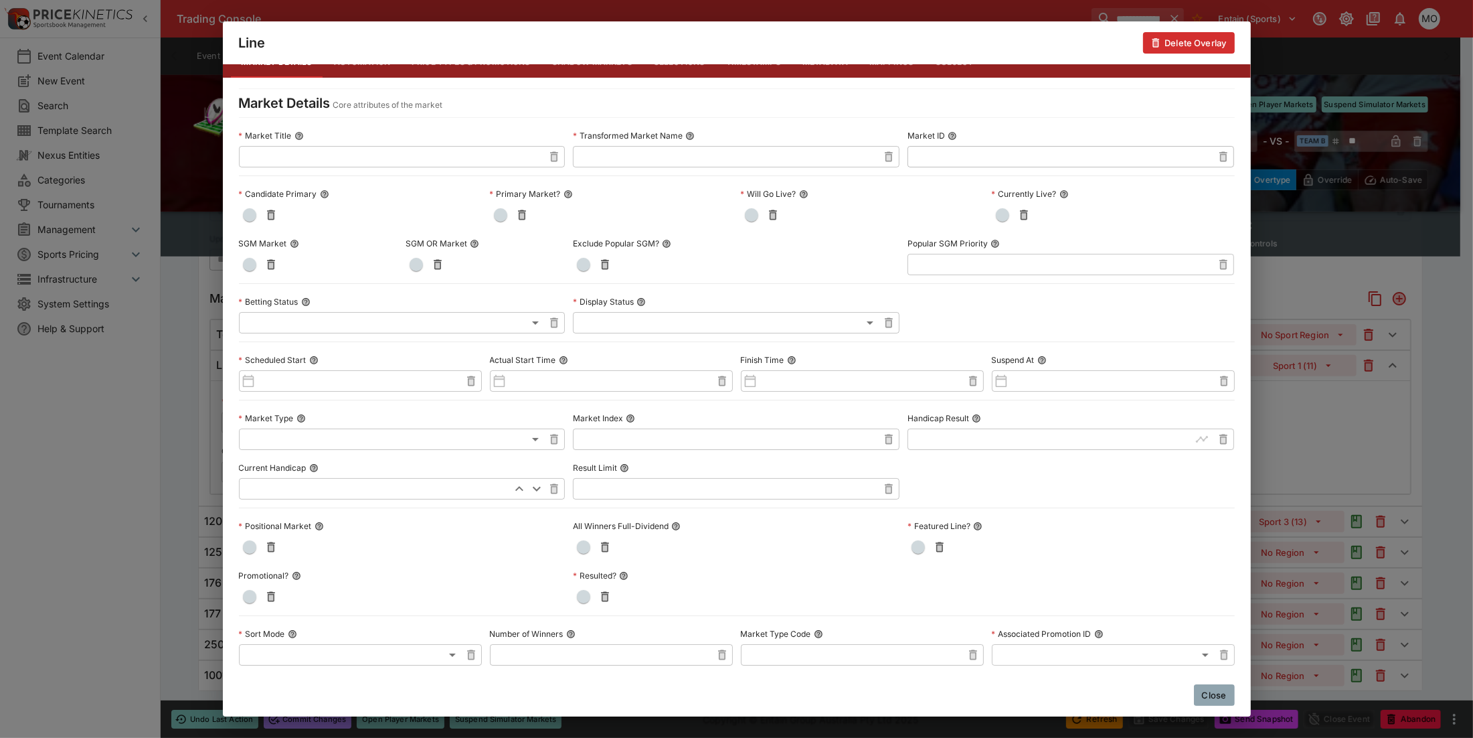
scroll to position [0, 0]
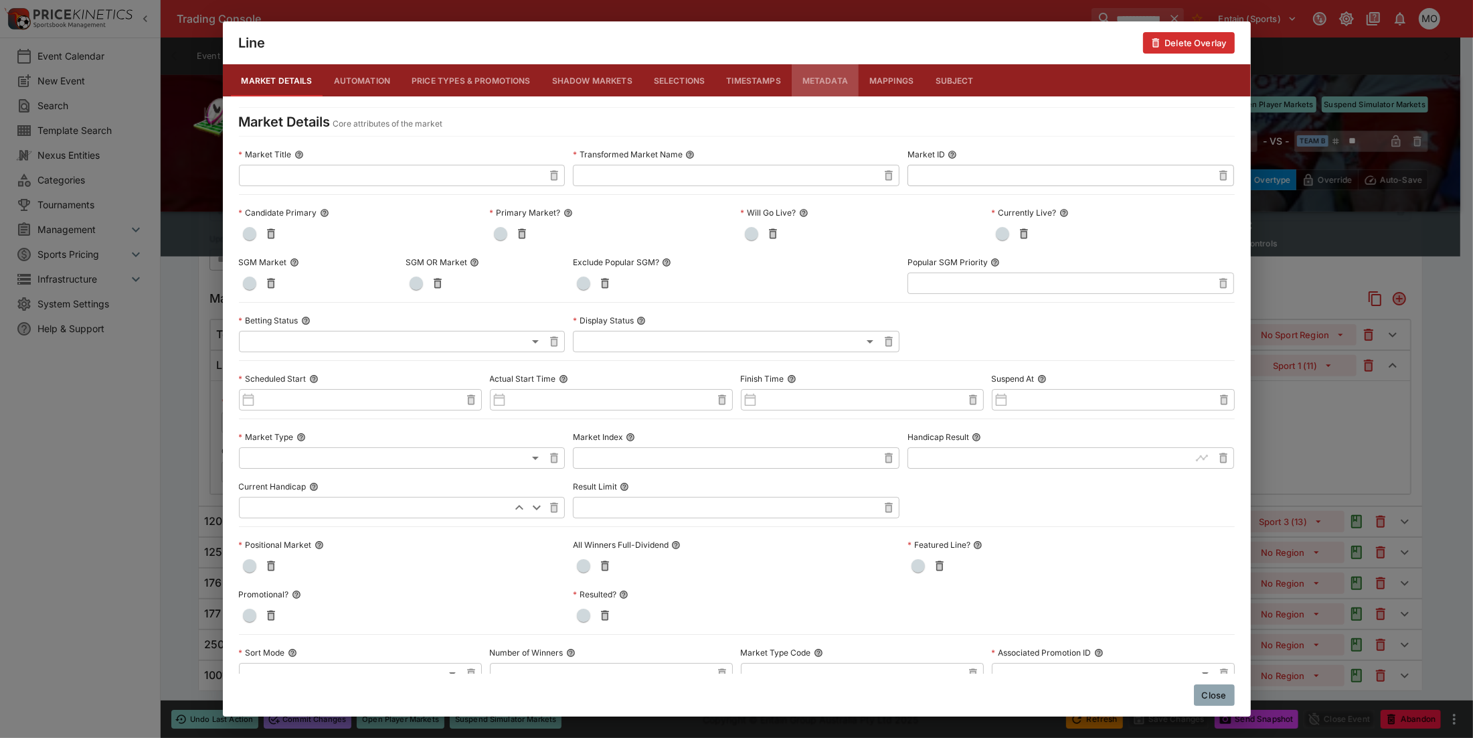
click at [824, 87] on button "Metadata" at bounding box center [825, 80] width 67 height 32
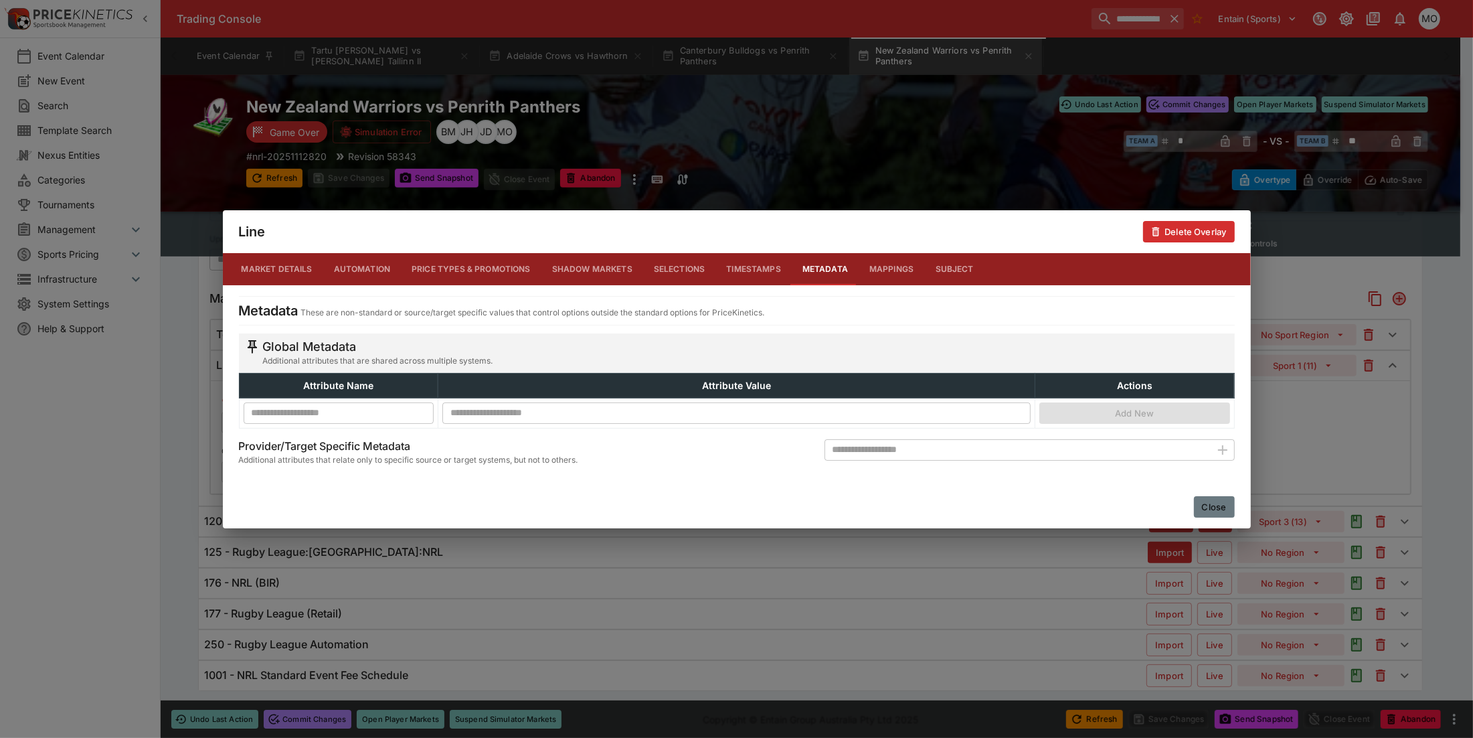
click at [1219, 503] on button "Close" at bounding box center [1214, 506] width 41 height 21
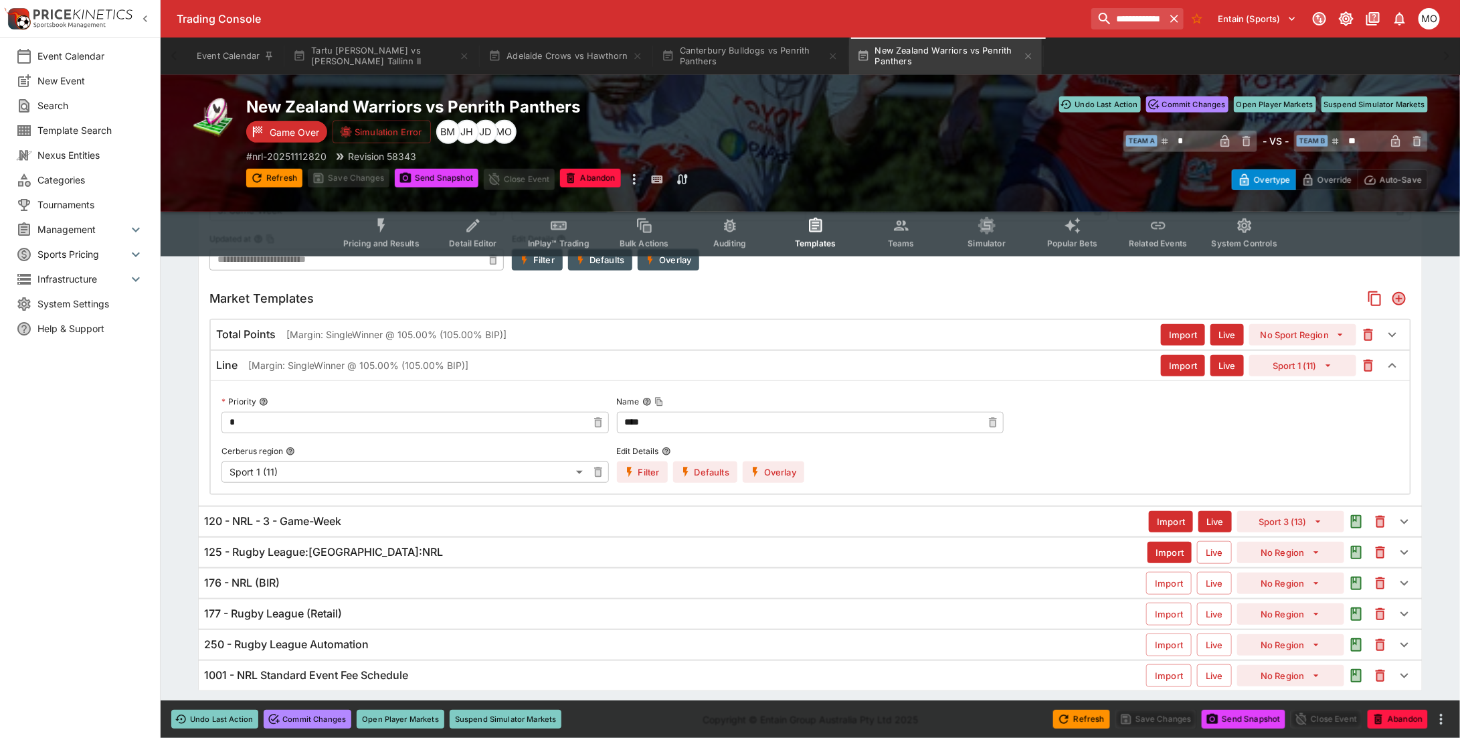
click at [653, 467] on button "Filter" at bounding box center [642, 471] width 51 height 21
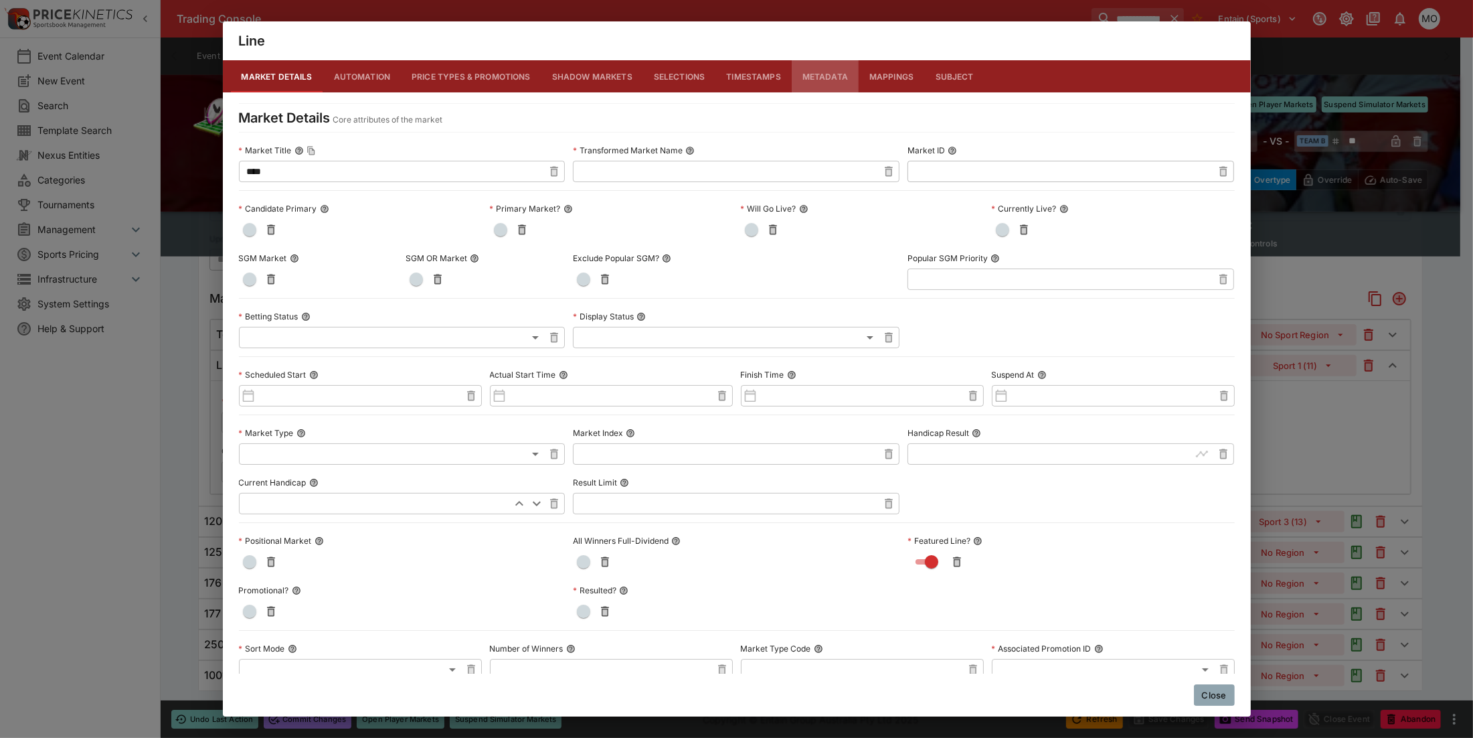
click at [821, 70] on button "Metadata" at bounding box center [825, 76] width 67 height 32
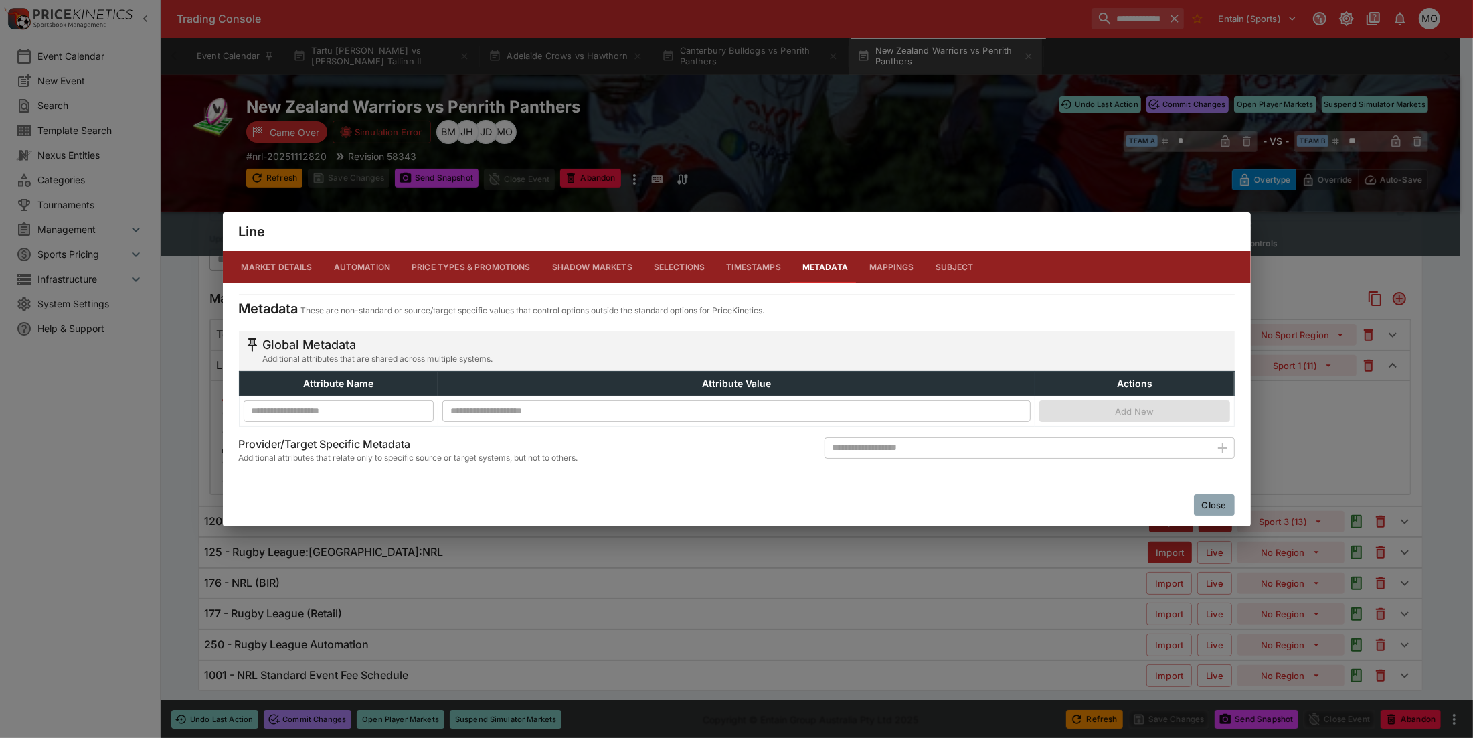
click at [1226, 509] on button "Close" at bounding box center [1214, 504] width 41 height 21
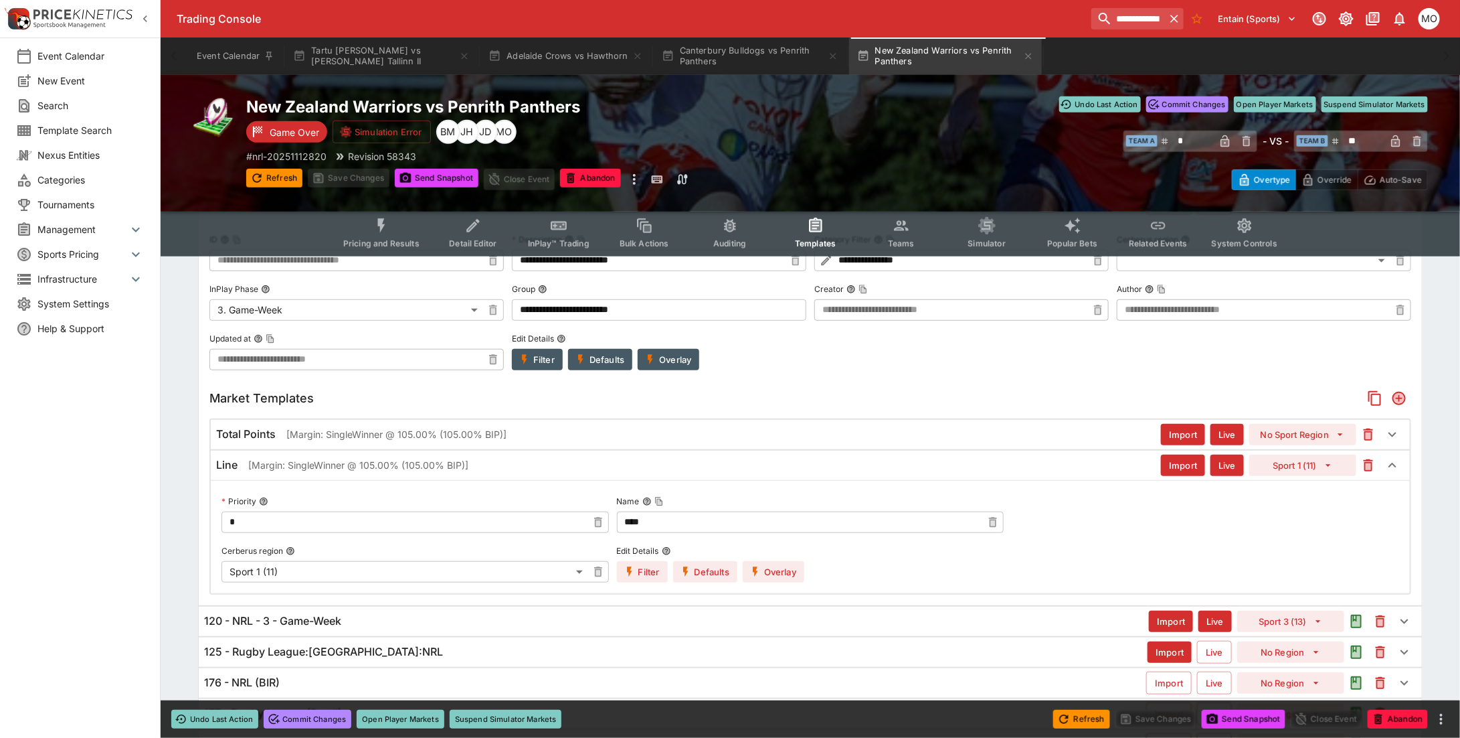
scroll to position [335, 0]
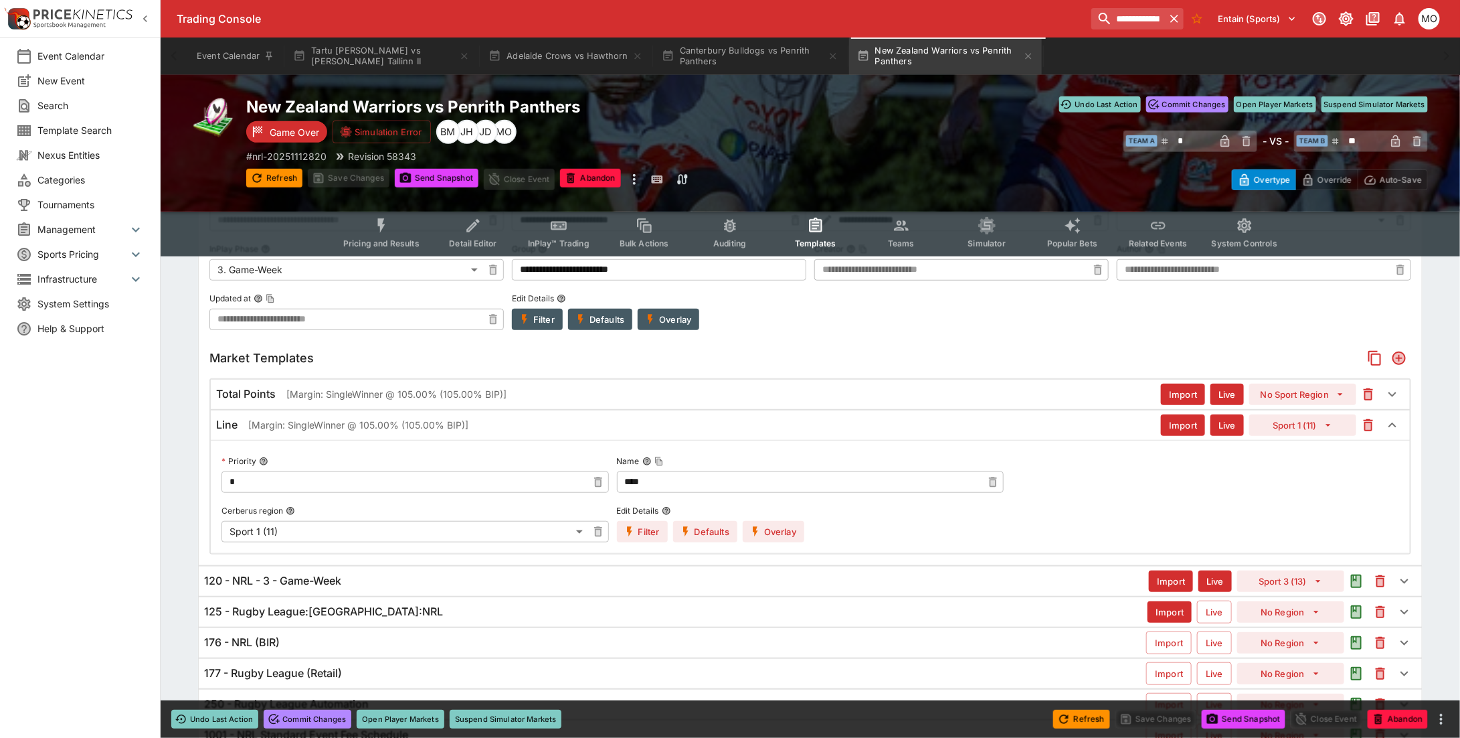
click at [436, 586] on div "120 - NRL - 3 - Game-Week" at bounding box center [676, 581] width 945 height 14
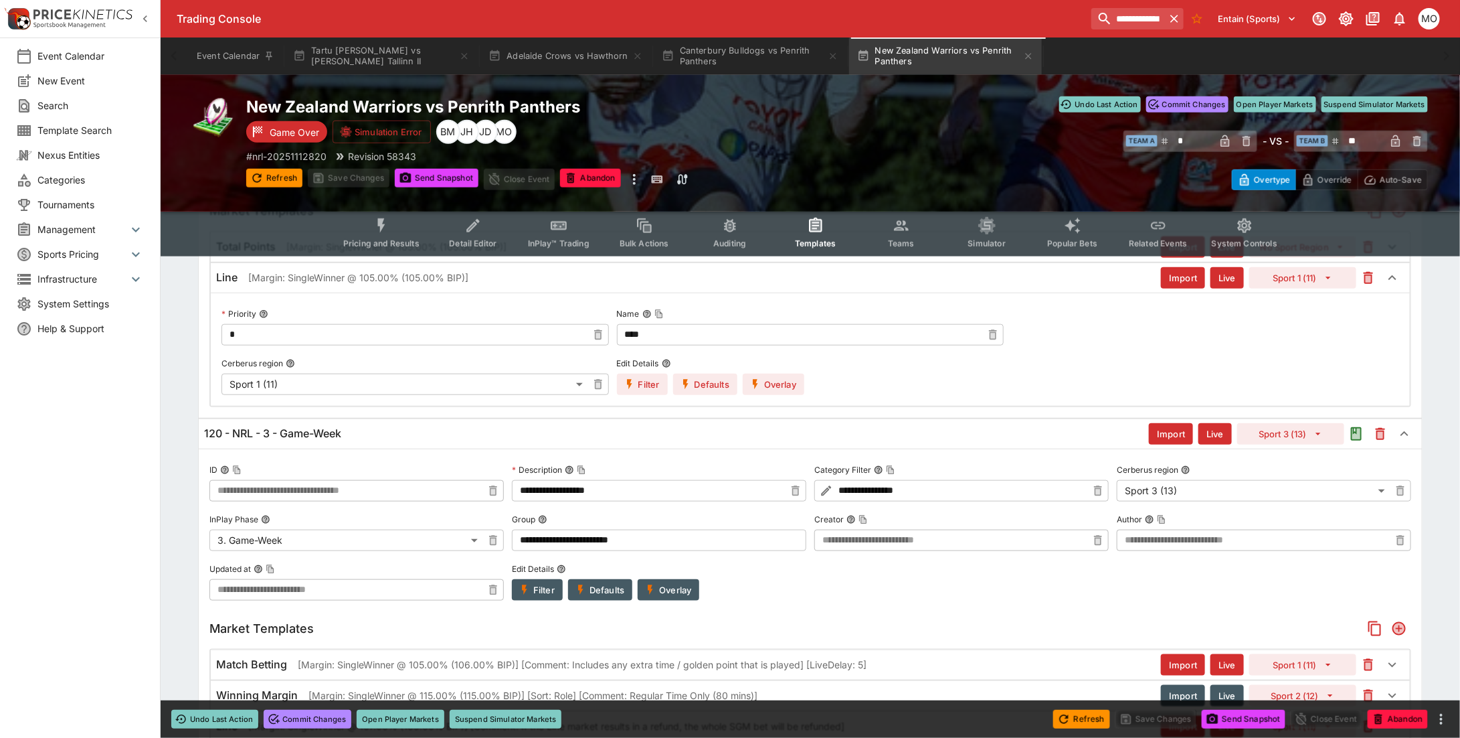
scroll to position [669, 0]
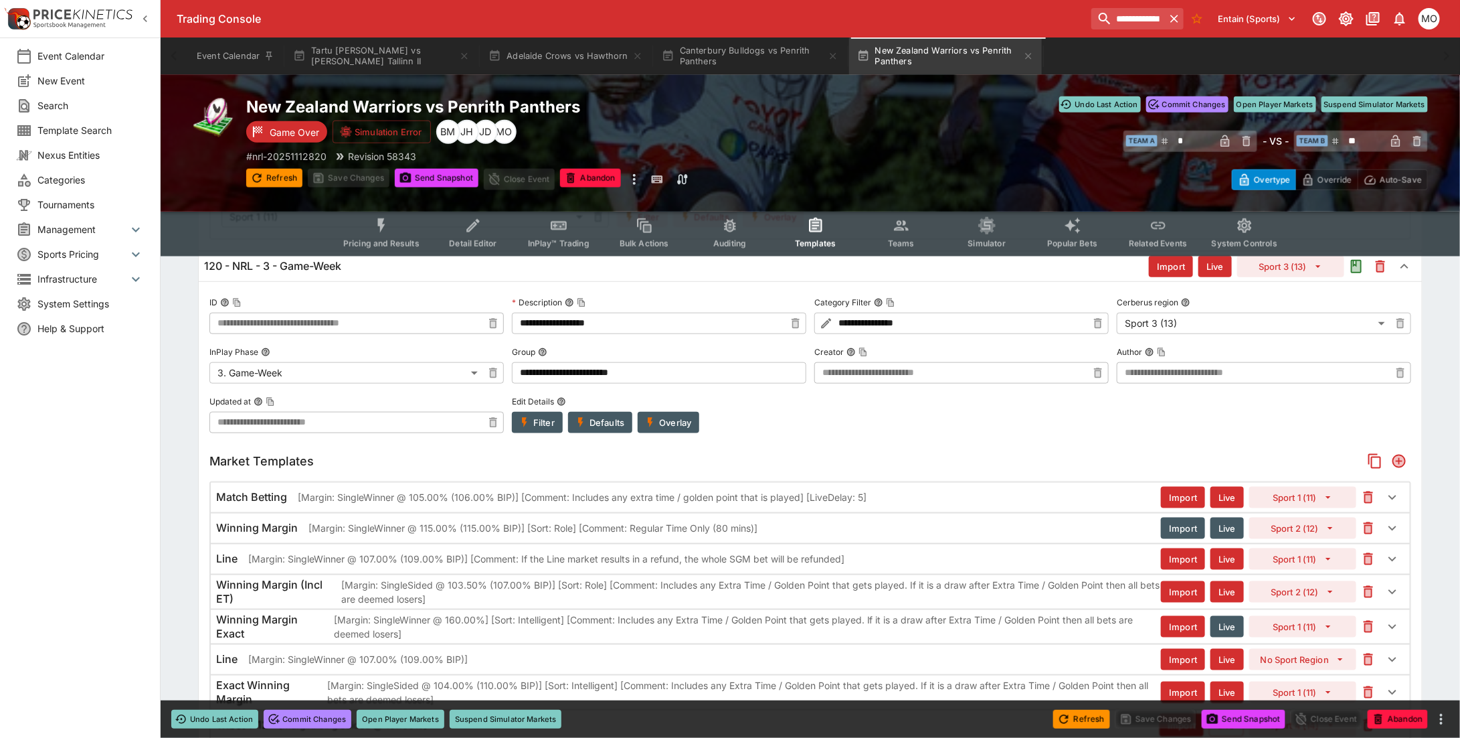
click at [502, 558] on p "[Margin: SingleWinner @ 107.00% (109.00% BIP)] [Comment: If the Line market res…" at bounding box center [546, 559] width 596 height 14
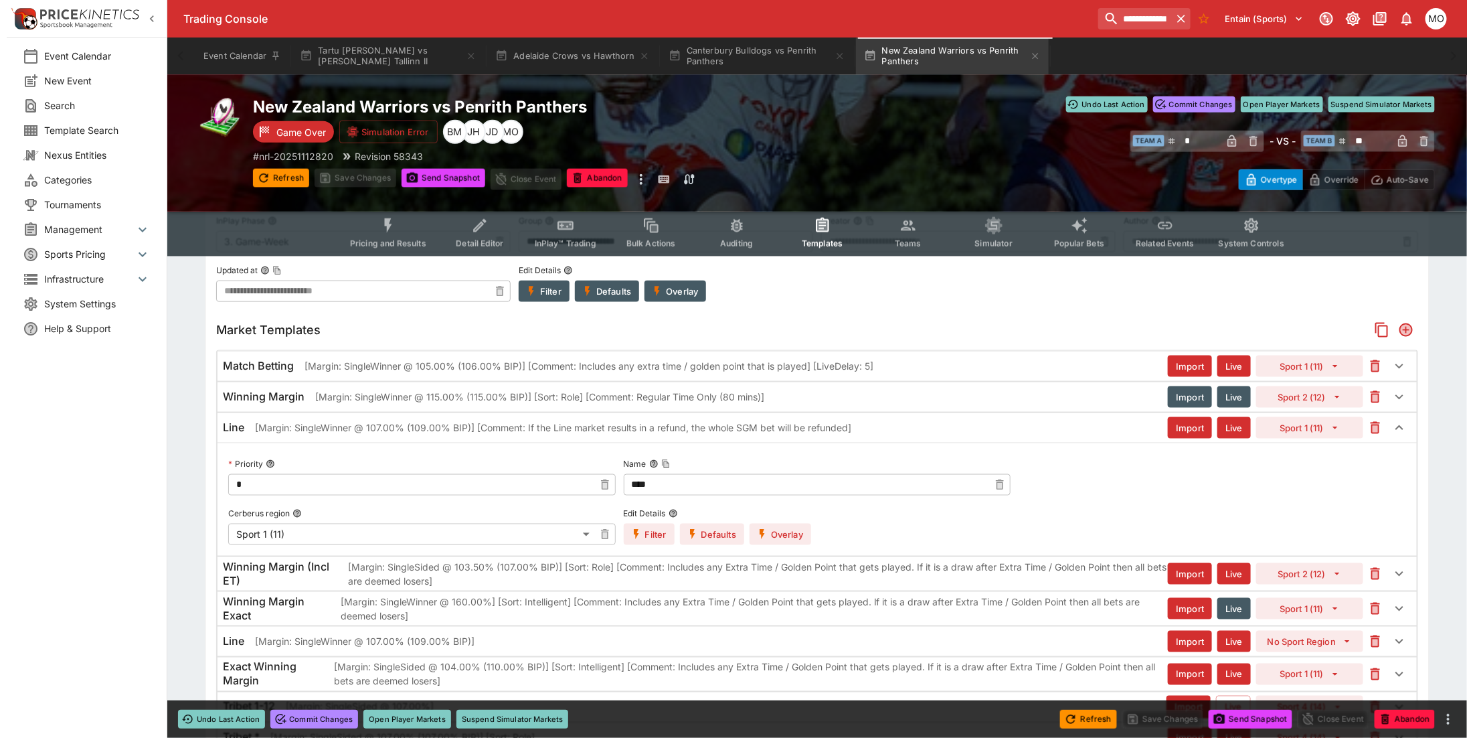
scroll to position [837, 0]
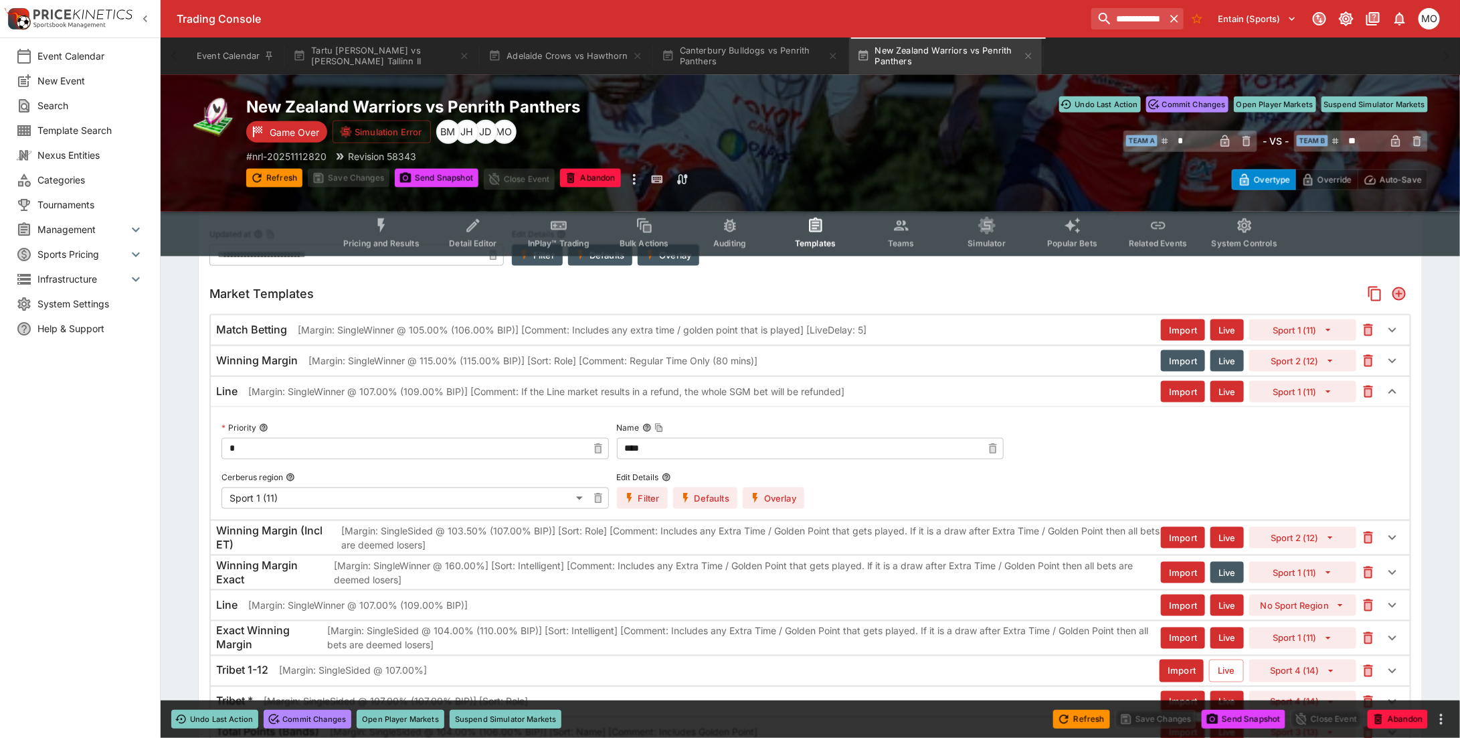
click at [757, 497] on icon "button" at bounding box center [755, 498] width 5 height 10
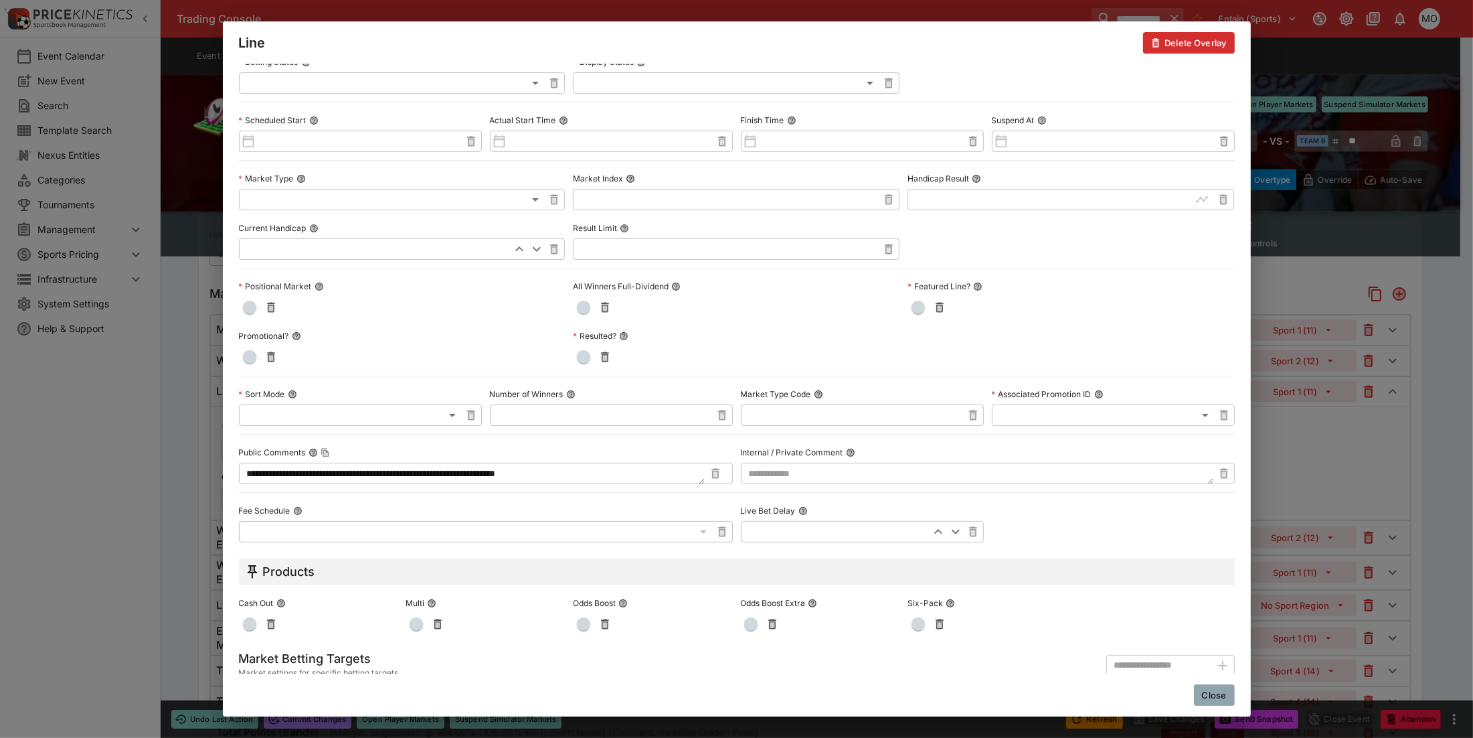
scroll to position [0, 0]
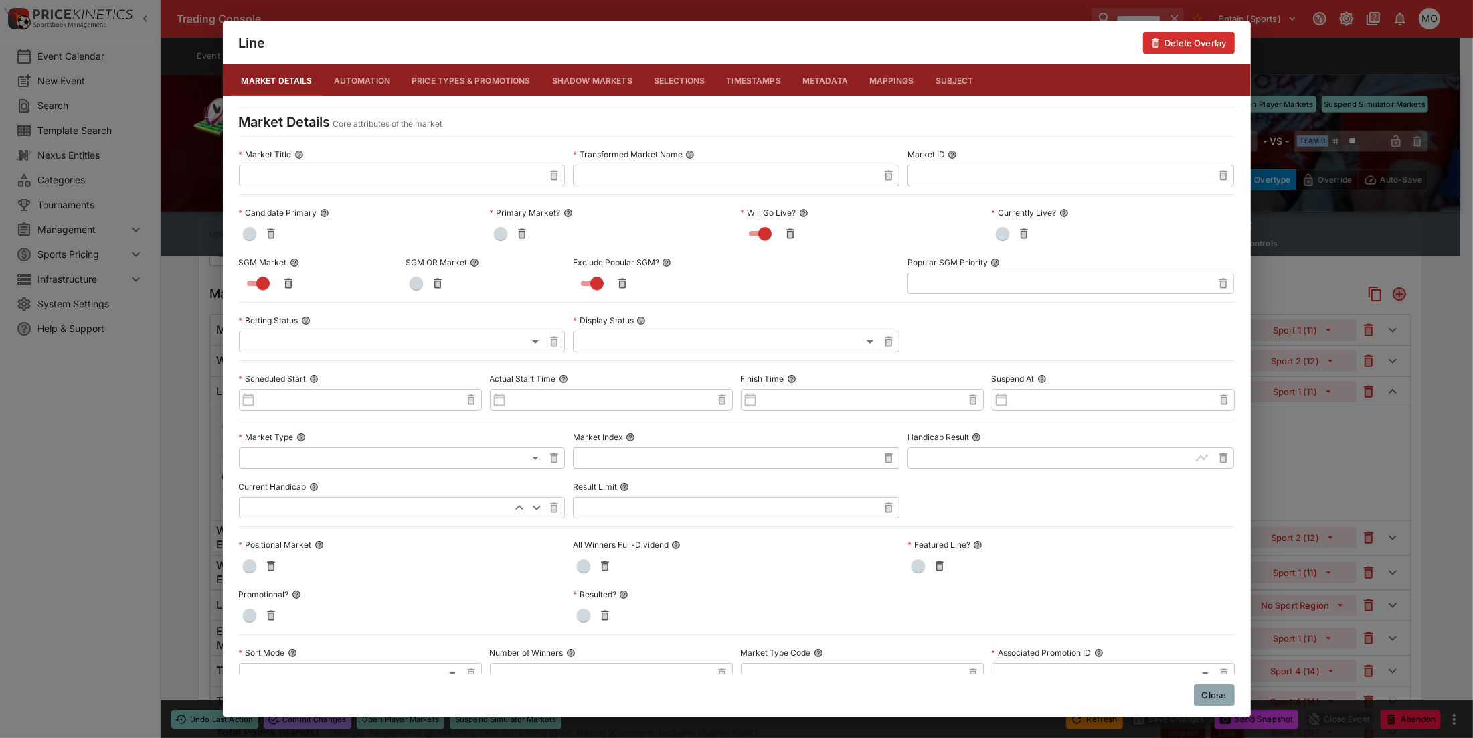
click at [831, 82] on button "Metadata" at bounding box center [825, 80] width 67 height 32
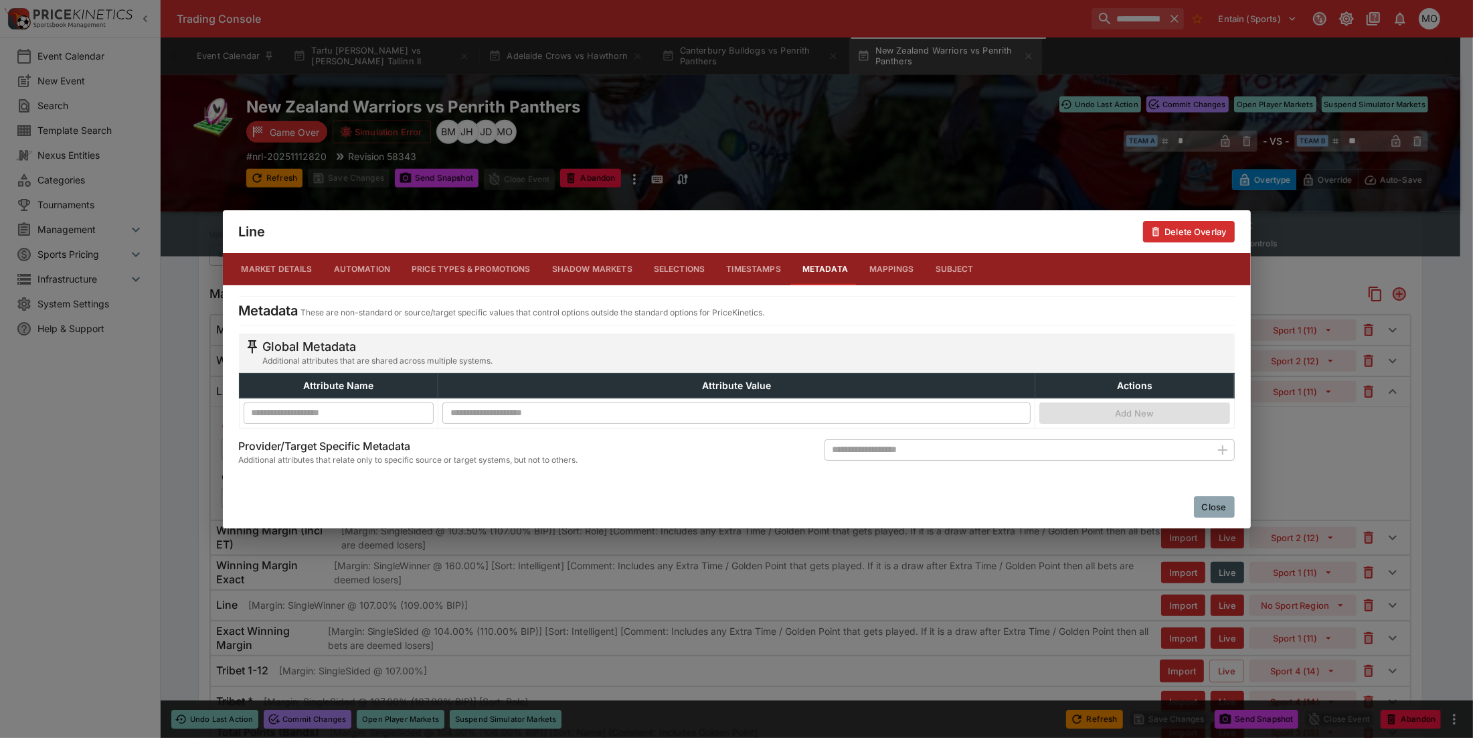
click at [1203, 497] on button "Close" at bounding box center [1214, 506] width 41 height 21
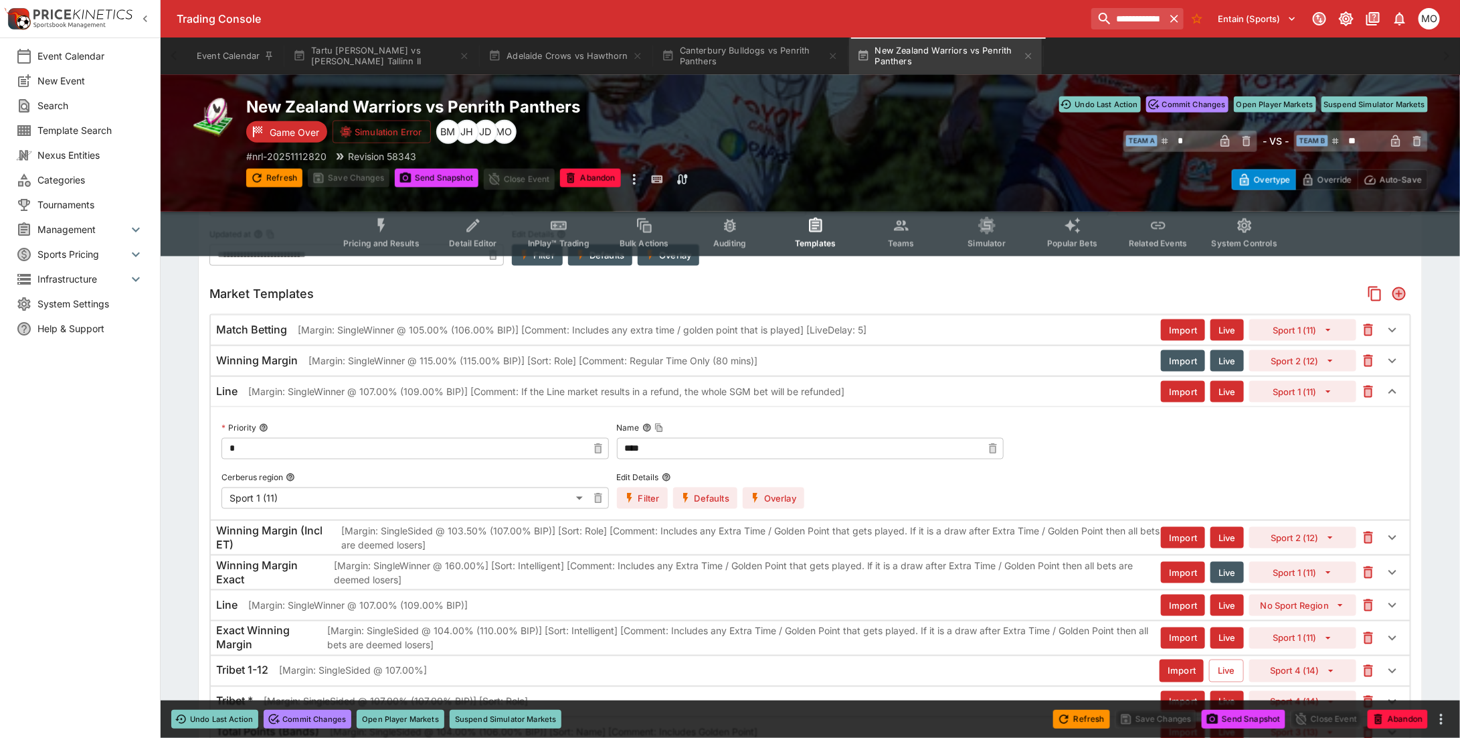
click at [643, 497] on button "Filter" at bounding box center [642, 497] width 51 height 21
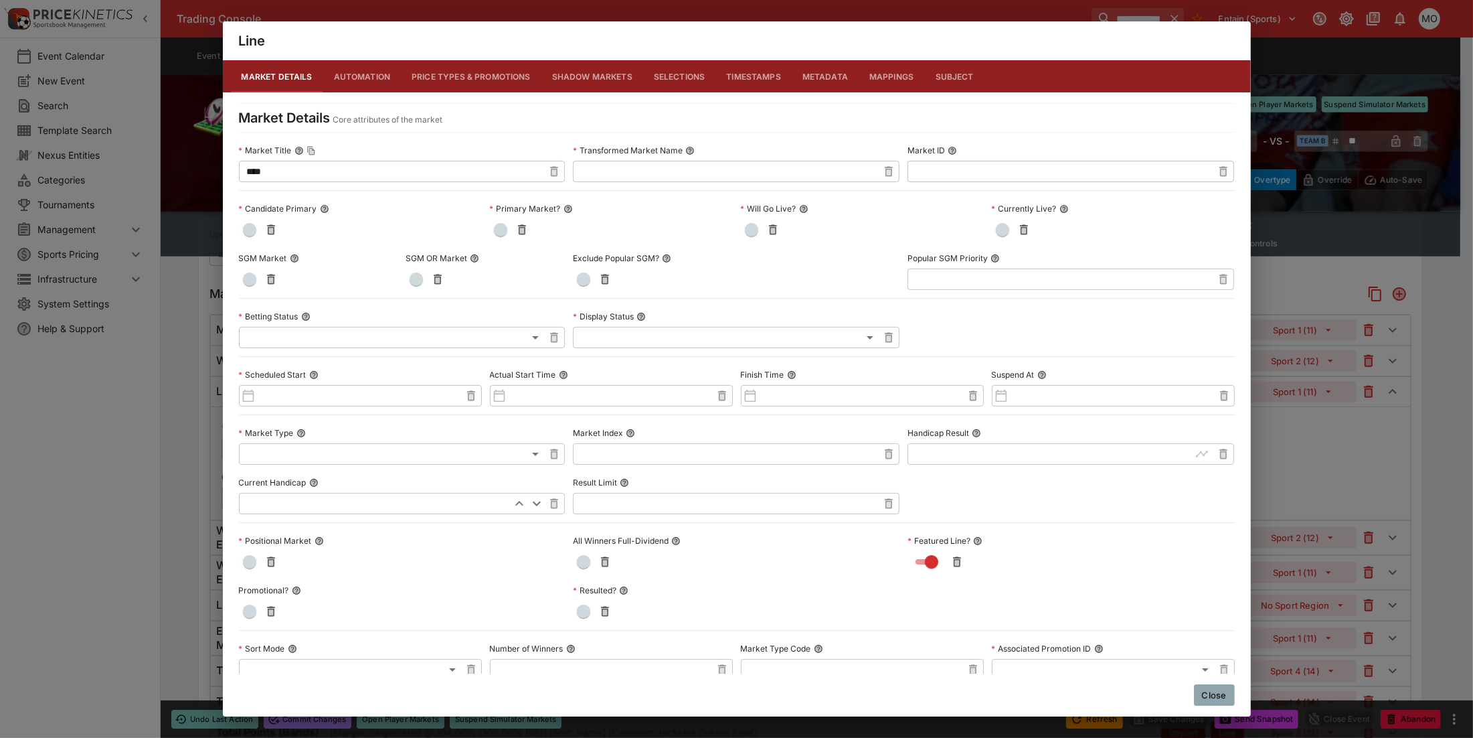
click at [832, 75] on button "Metadata" at bounding box center [825, 76] width 67 height 32
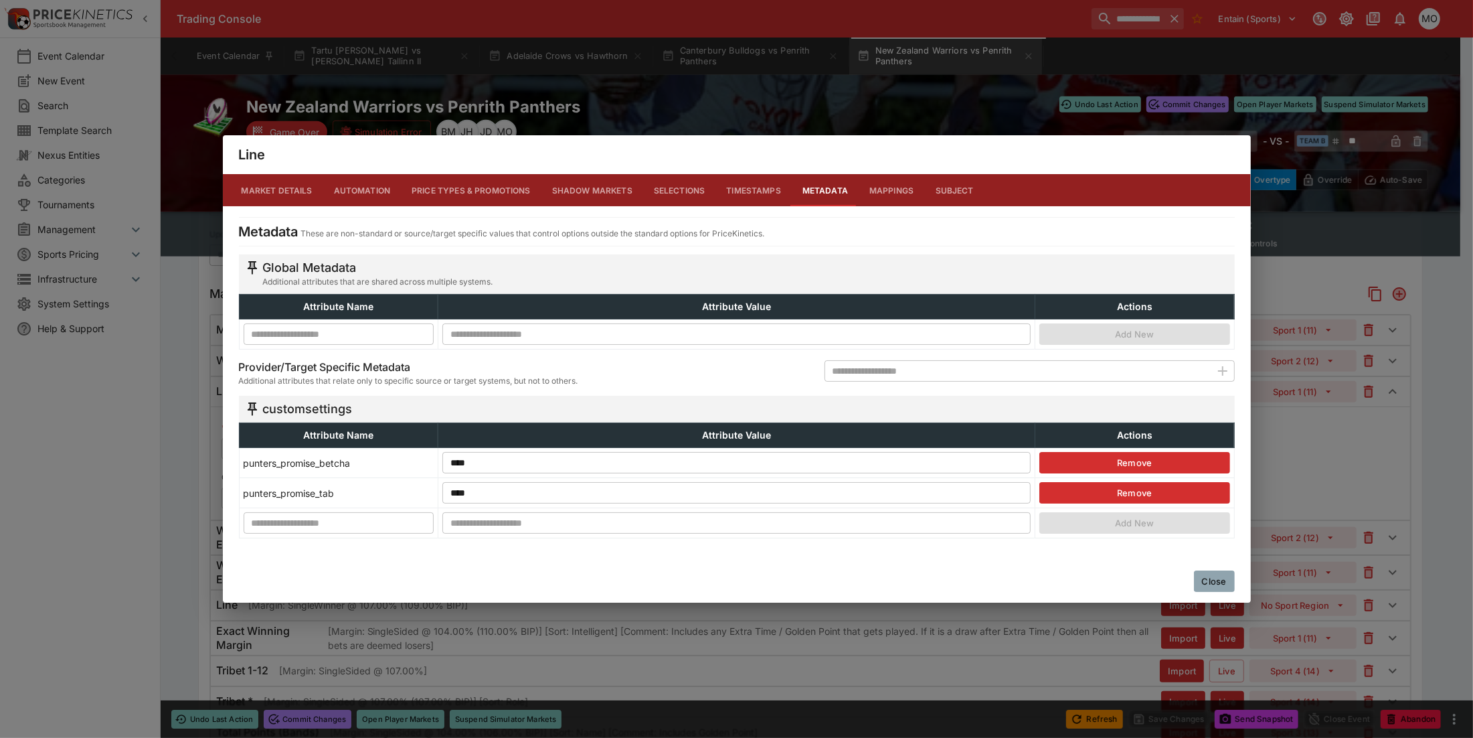
click at [1202, 581] on button "Close" at bounding box center [1214, 580] width 41 height 21
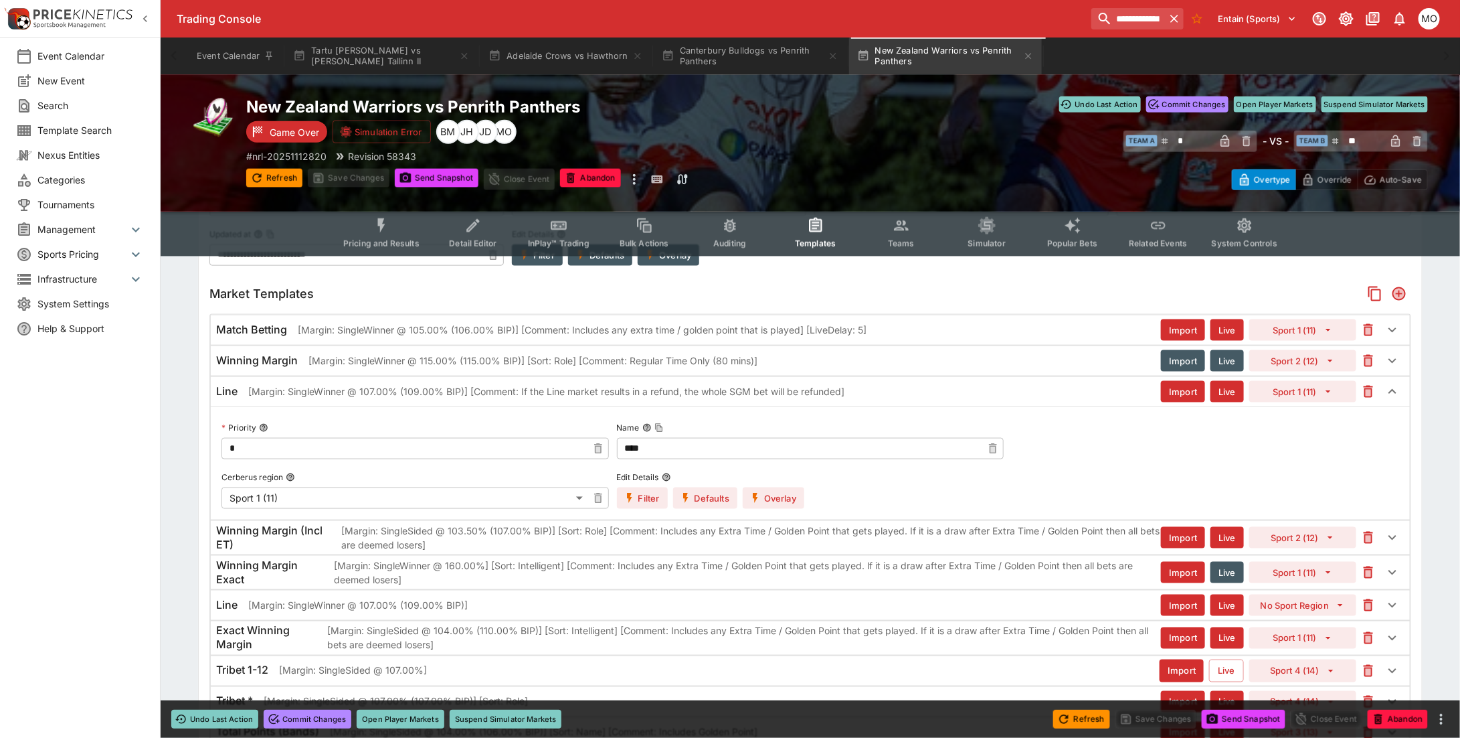
click at [643, 495] on button "Filter" at bounding box center [642, 497] width 51 height 21
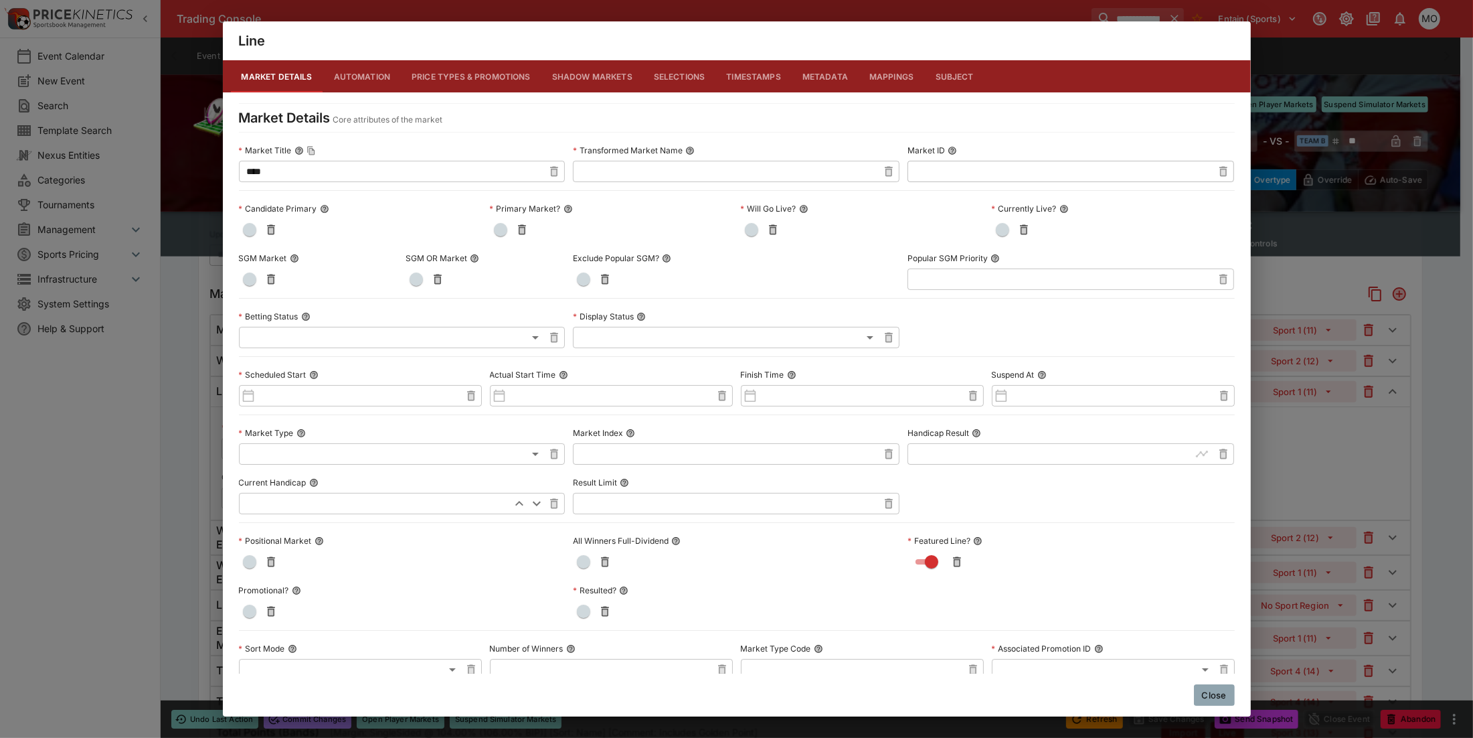
click at [817, 77] on button "Metadata" at bounding box center [825, 76] width 67 height 32
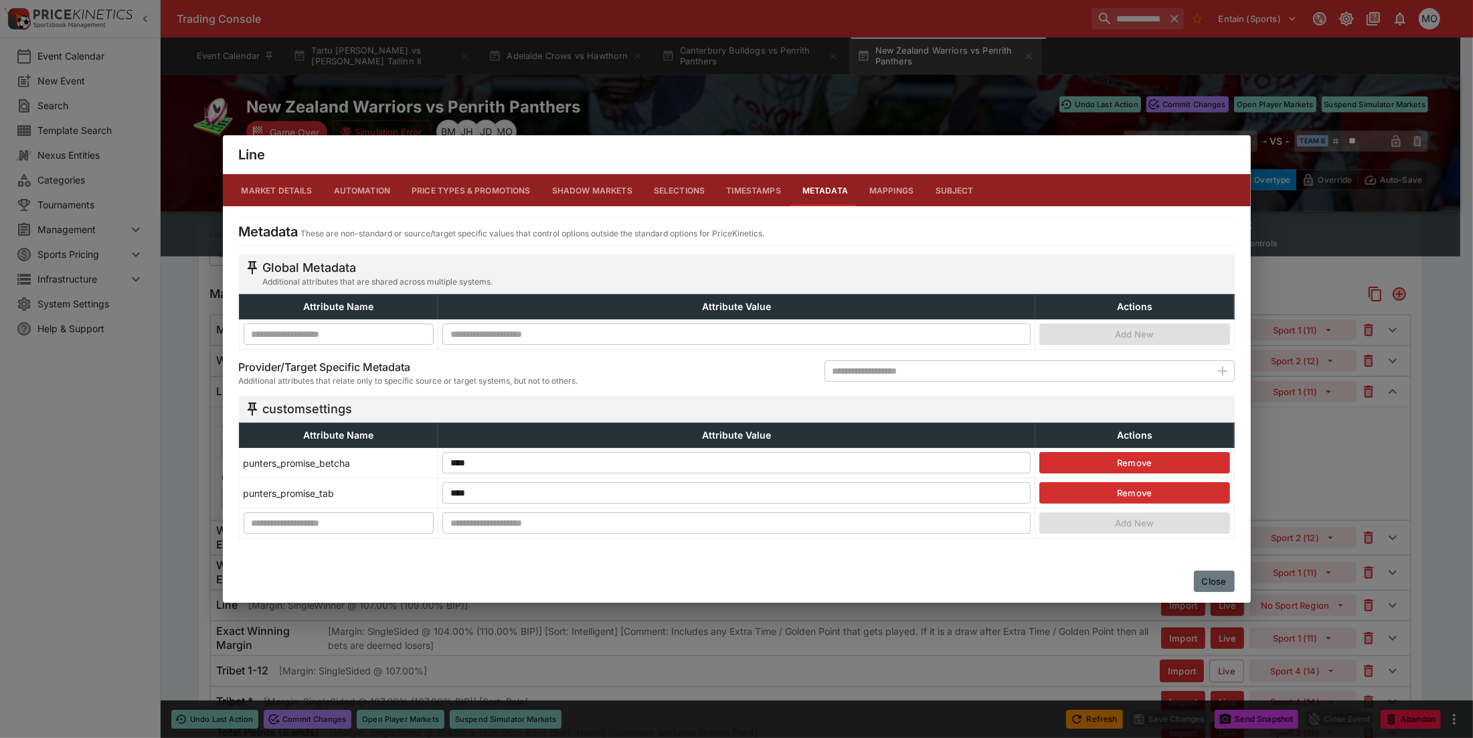
click at [1201, 577] on button "Close" at bounding box center [1214, 580] width 41 height 21
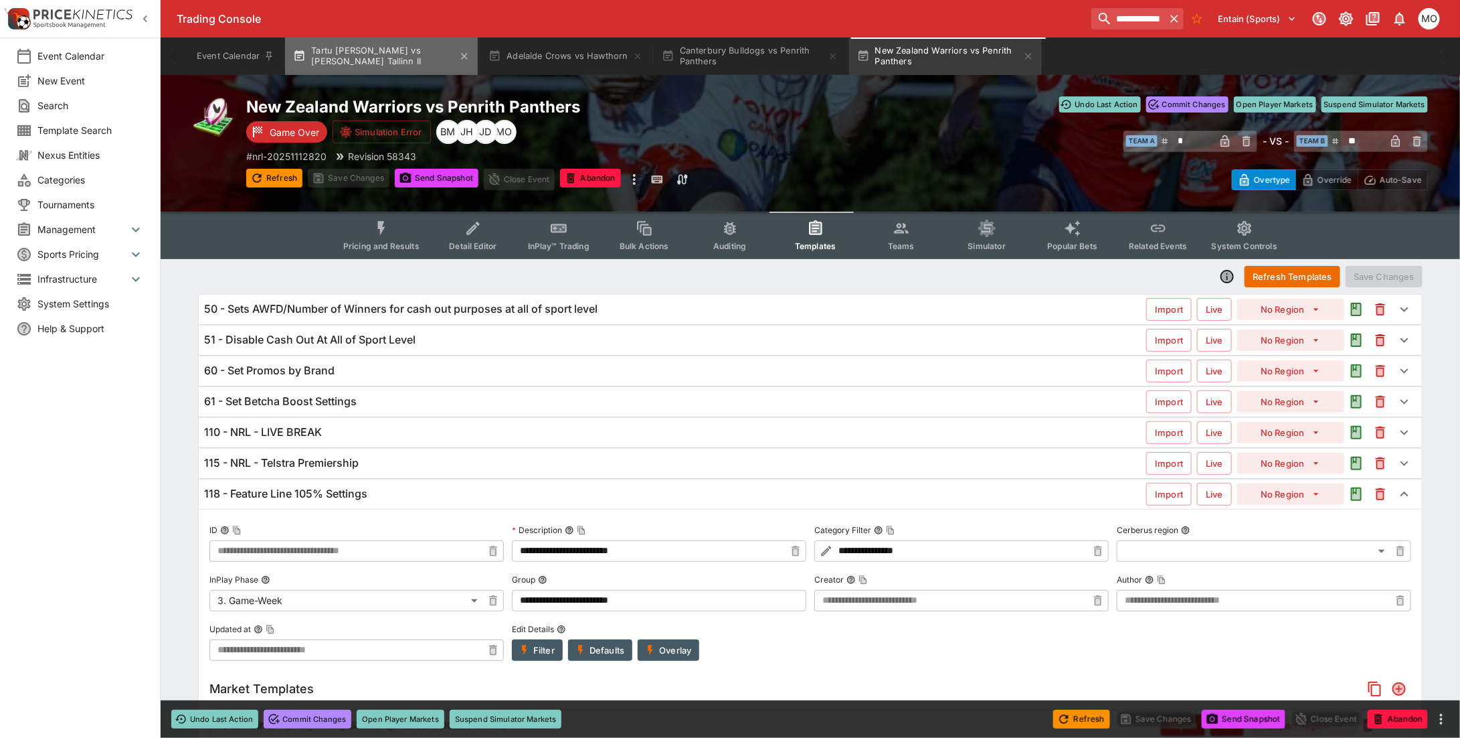
click at [390, 54] on button "Tartu [PERSON_NAME] vs [PERSON_NAME] Tallinn II" at bounding box center [381, 55] width 193 height 37
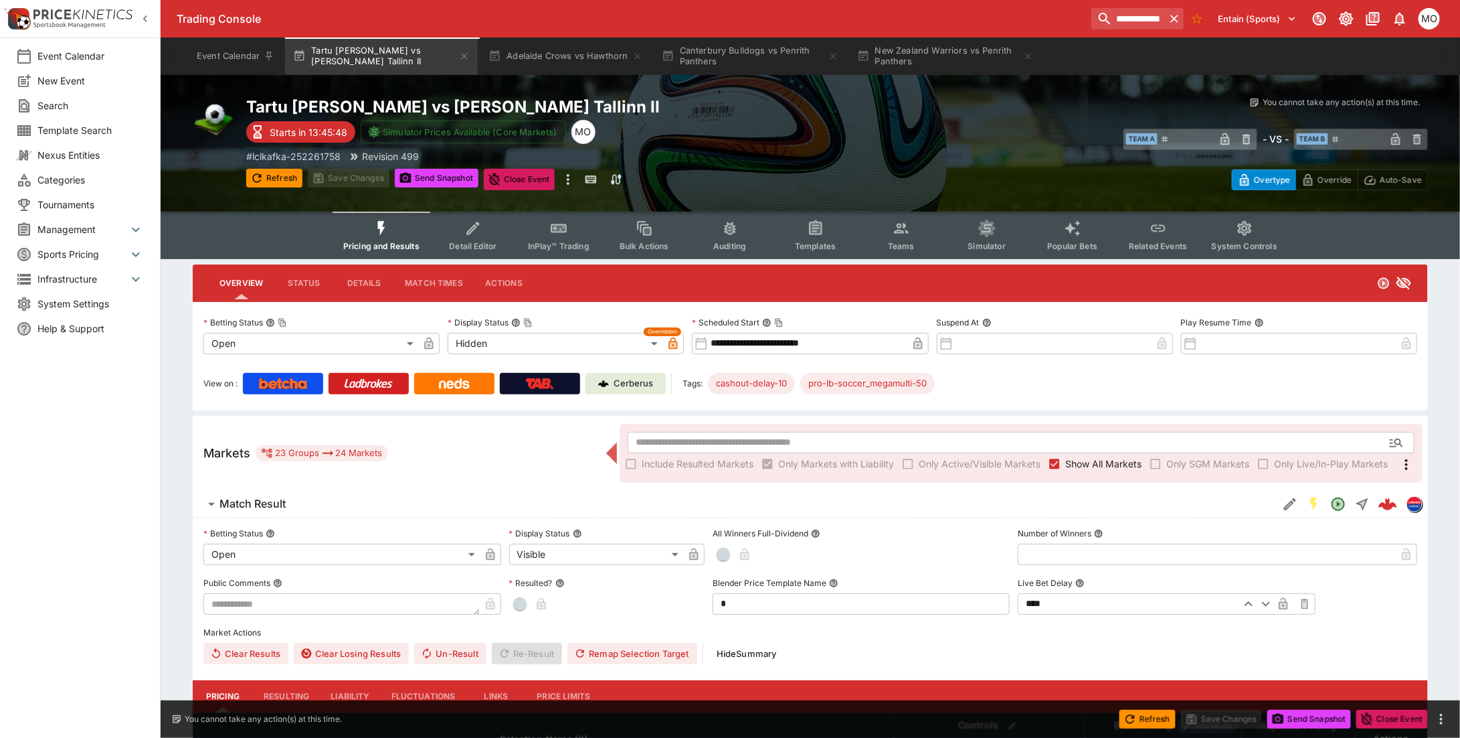
click at [76, 175] on span "Categories" at bounding box center [90, 180] width 106 height 14
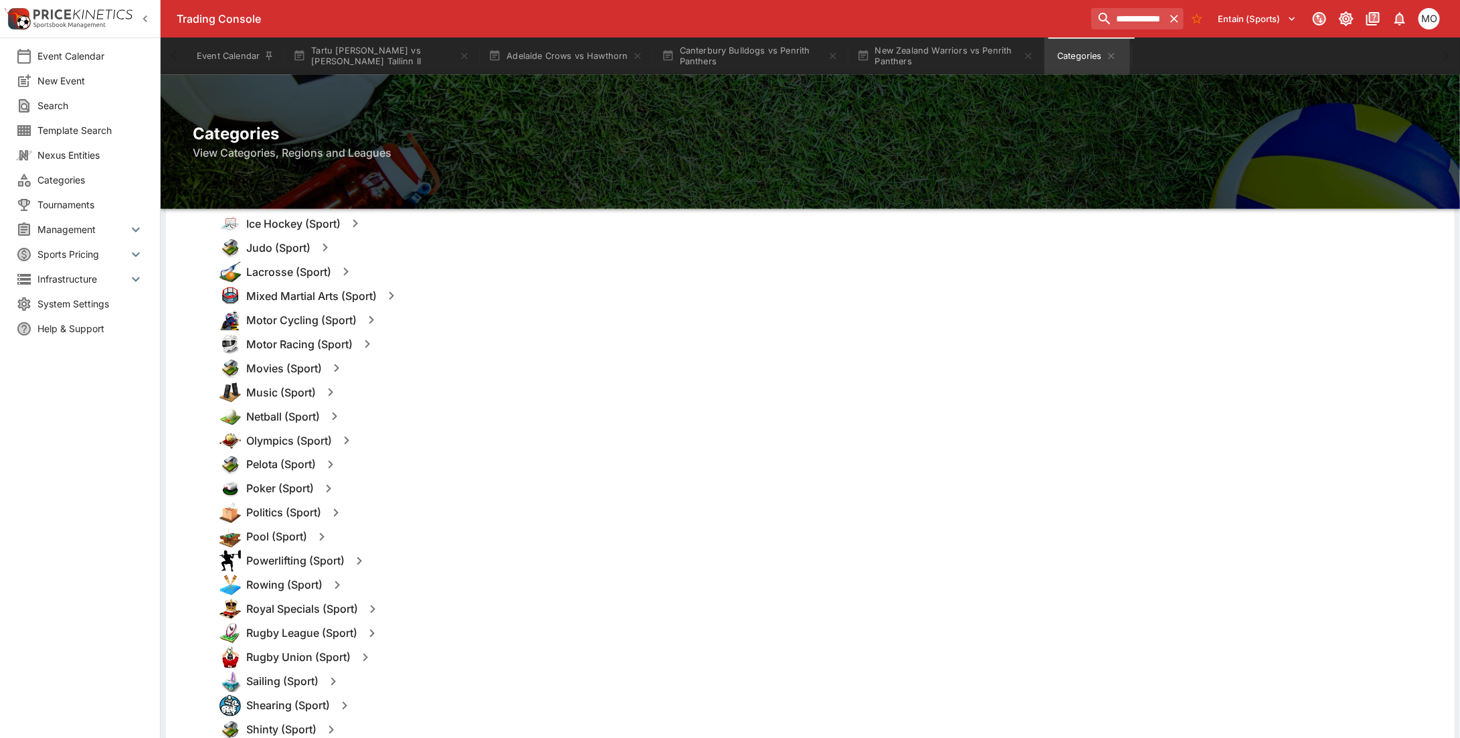
scroll to position [1171, 0]
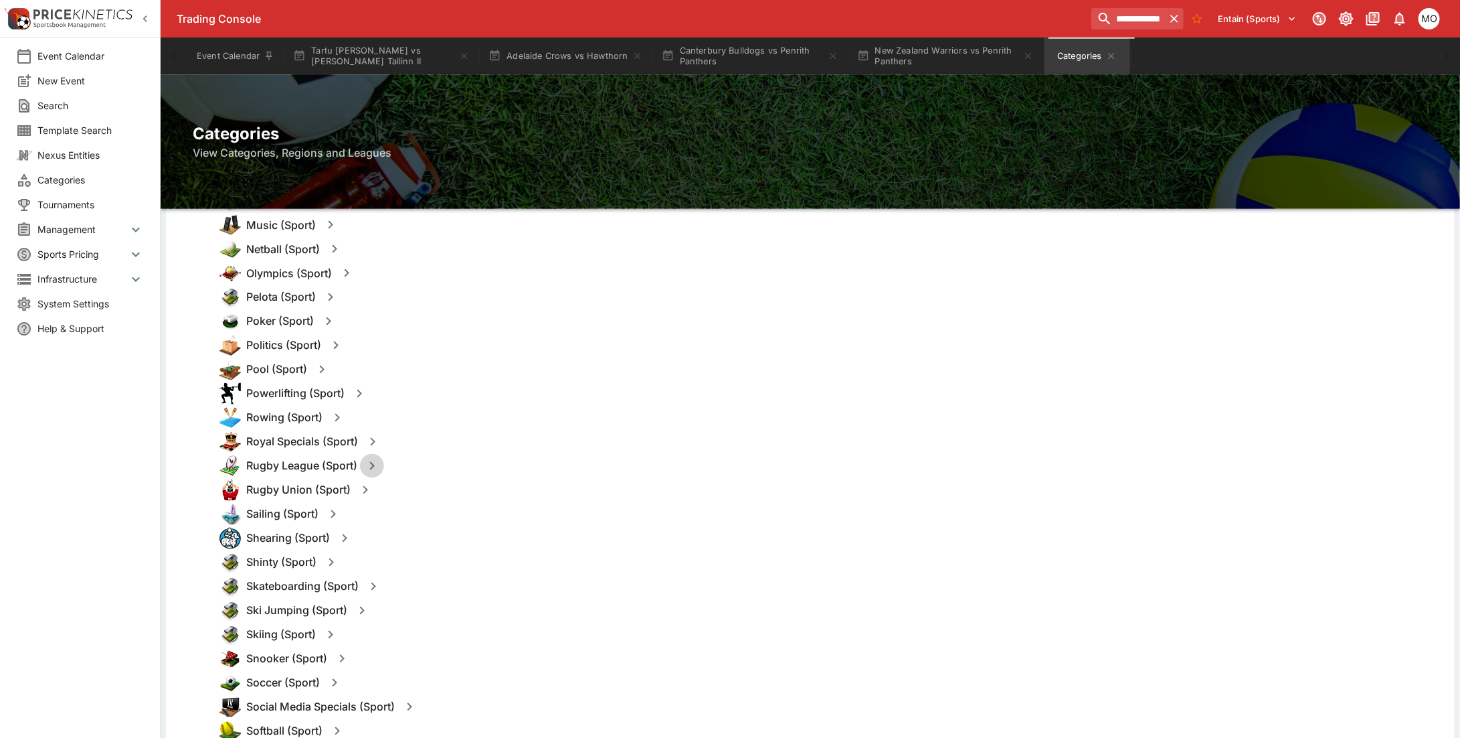
click at [372, 464] on icon "button" at bounding box center [372, 466] width 16 height 16
click at [486, 465] on button "Templates" at bounding box center [502, 465] width 60 height 21
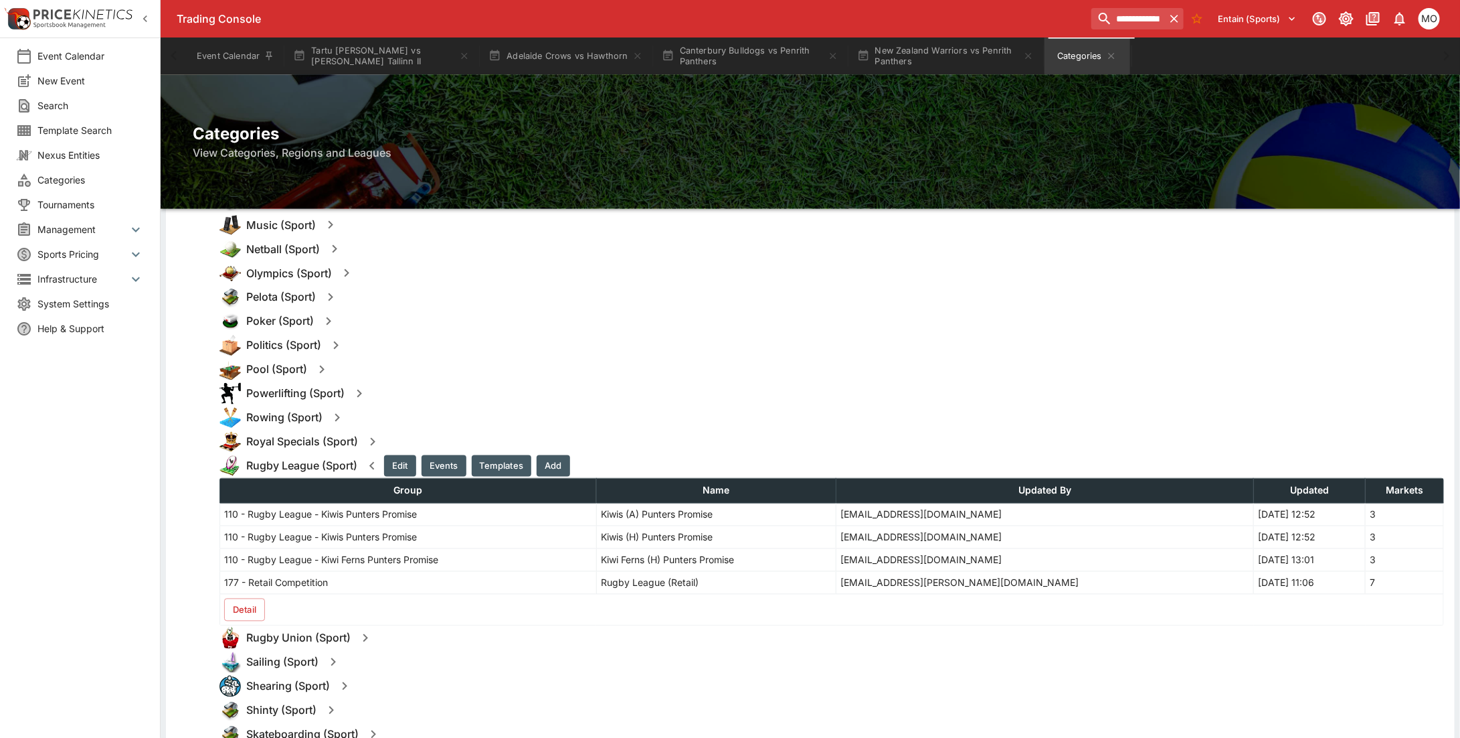
click at [241, 606] on button "Detail" at bounding box center [244, 609] width 41 height 23
